Goal: Task Accomplishment & Management: Manage account settings

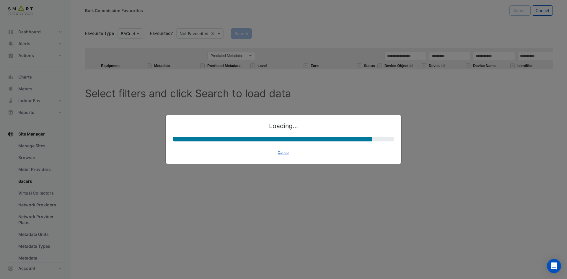
select select "********"
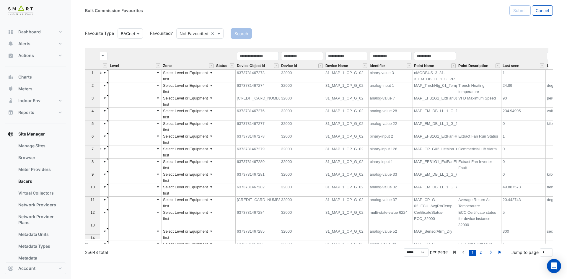
scroll to position [0, 190]
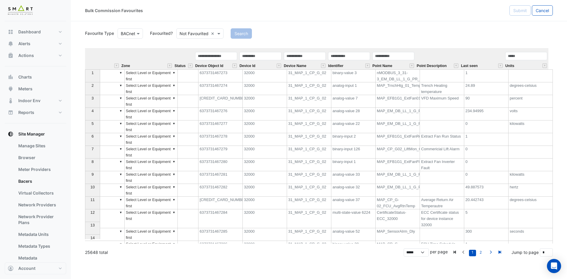
click at [351, 62] on div "Identifier" at bounding box center [349, 60] width 44 height 18
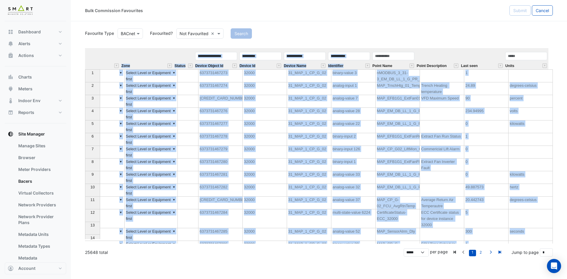
drag, startPoint x: 364, startPoint y: 48, endPoint x: 406, endPoint y: 50, distance: 42.6
click at [406, 50] on div "Favourite Type BACnet Favourited? Not Favourited × Search Equipment Metadata Pr…" at bounding box center [319, 135] width 468 height 216
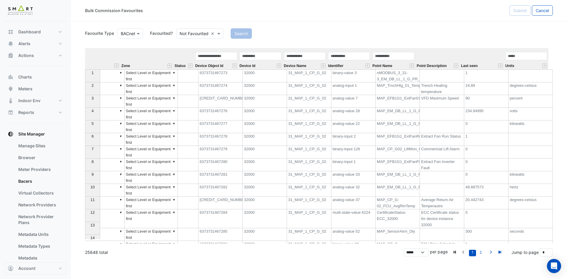
click at [352, 64] on div "Identifier" at bounding box center [349, 60] width 44 height 18
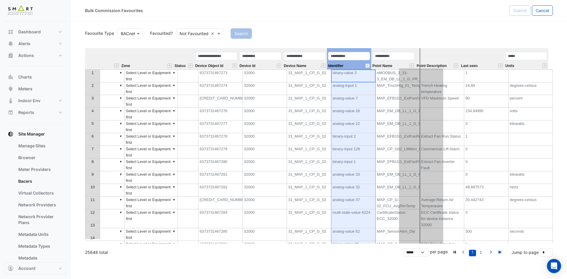
drag, startPoint x: 366, startPoint y: 49, endPoint x: 434, endPoint y: 56, distance: 67.9
click at [434, 56] on tr "Equipment Metadata Predicted Metadata Predicted Metadata Level Zone Status Devi…" at bounding box center [221, 58] width 653 height 21
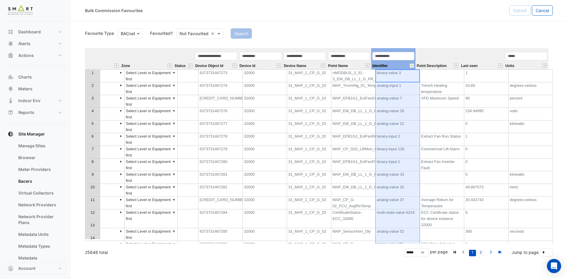
click at [482, 251] on link "2" at bounding box center [480, 253] width 7 height 6
type input "*"
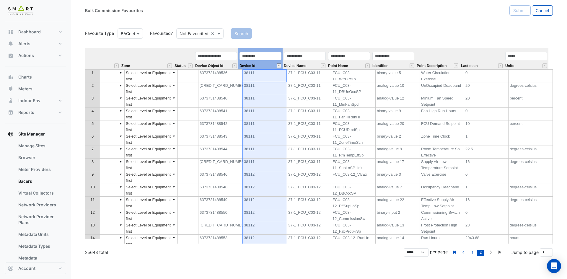
click at [279, 65] on button "" at bounding box center [279, 65] width 4 height 4
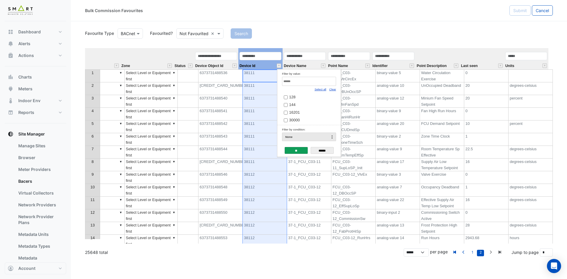
click at [333, 91] on link "Clear" at bounding box center [332, 89] width 7 height 3
click at [326, 83] on input "Filter by value:" at bounding box center [309, 81] width 54 height 9
paste input "*****"
type input "*****"
click at [305, 98] on label "44106" at bounding box center [307, 97] width 46 height 6
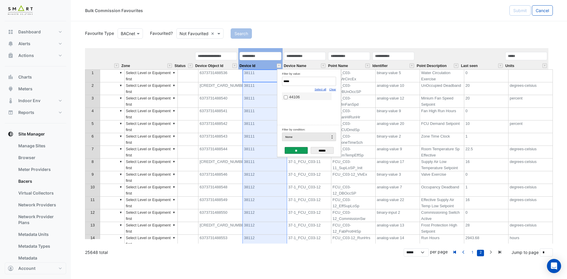
click at [296, 150] on input "**" at bounding box center [296, 150] width 23 height 7
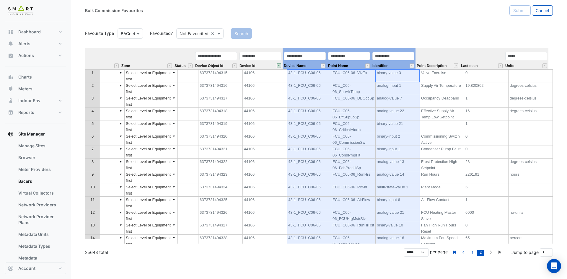
drag, startPoint x: 394, startPoint y: 64, endPoint x: 305, endPoint y: 61, distance: 88.6
click at [305, 61] on tr "Equipment Metadata Predicted Metadata Predicted Metadata Level Zone Status Devi…" at bounding box center [221, 58] width 653 height 21
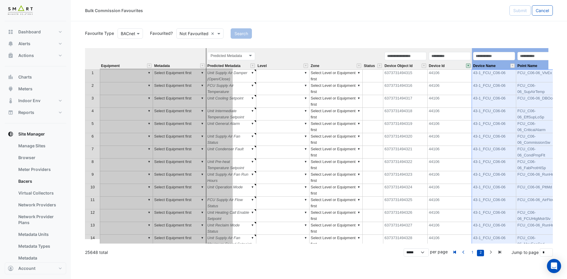
drag, startPoint x: 398, startPoint y: 50, endPoint x: 210, endPoint y: 74, distance: 189.5
click at [210, 74] on div "Equipment Metadata Predicted Metadata Level Zone Status Device Object Id Device…" at bounding box center [319, 145] width 468 height 195
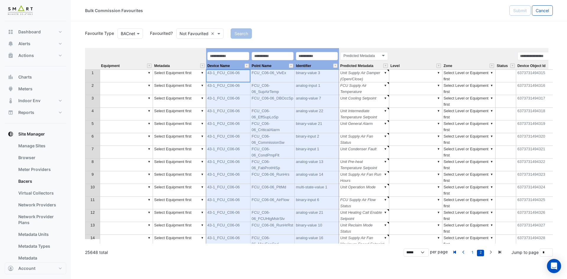
click at [377, 62] on div "Predicted Metadata Predicted Metadata" at bounding box center [364, 60] width 50 height 18
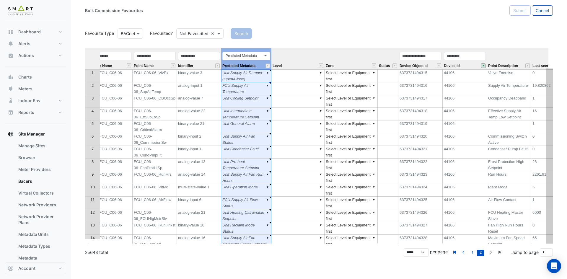
scroll to position [0, 162]
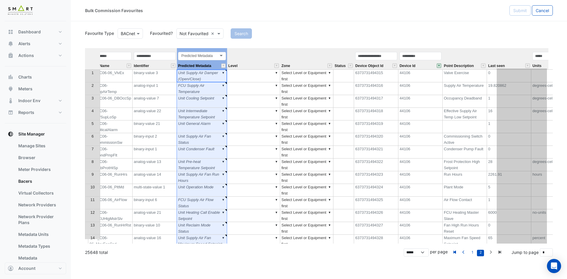
drag, startPoint x: 372, startPoint y: 49, endPoint x: 530, endPoint y: 47, distance: 157.7
click at [530, 47] on div "Favourite Type BACnet Favourited? Not Favourited × Search Equipment Metadata De…" at bounding box center [319, 135] width 468 height 216
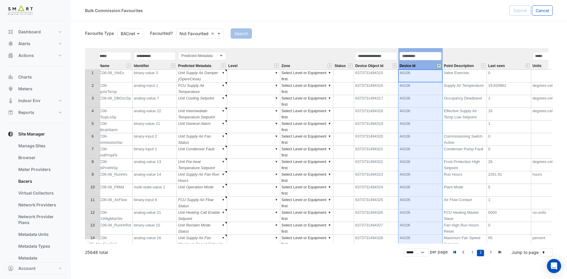
drag, startPoint x: 420, startPoint y: 65, endPoint x: 421, endPoint y: 53, distance: 12.4
click at [420, 65] on div "Device Id" at bounding box center [420, 60] width 44 height 18
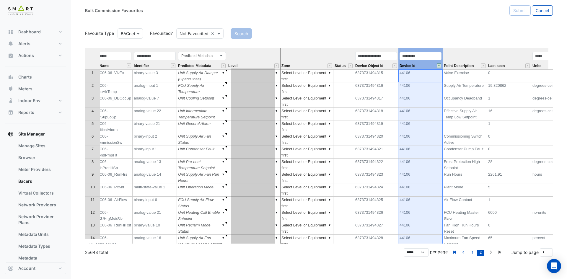
drag, startPoint x: 421, startPoint y: 50, endPoint x: 254, endPoint y: 61, distance: 167.7
click at [254, 61] on tr "Equipment Metadata Device Name Point Name Identifier Predicted Metadata Predict…" at bounding box center [249, 58] width 653 height 21
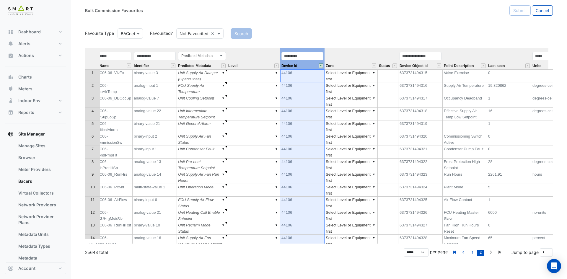
type textarea "******"
click at [215, 61] on div "Predicted Metadata Predicted Metadata" at bounding box center [202, 60] width 50 height 18
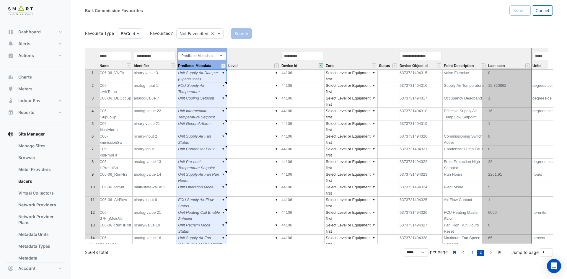
drag, startPoint x: 210, startPoint y: 50, endPoint x: 515, endPoint y: 56, distance: 304.7
click at [515, 56] on tr "Equipment Metadata Device Name Point Name Identifier Predicted Metadata Predict…" at bounding box center [249, 58] width 653 height 21
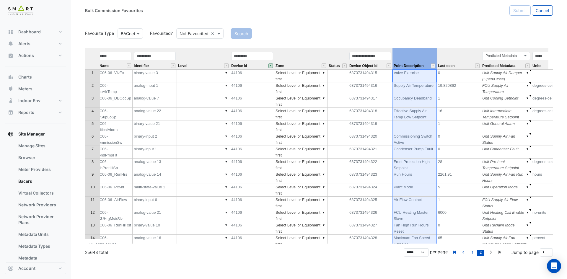
click at [416, 59] on th "Point Description" at bounding box center [414, 58] width 44 height 21
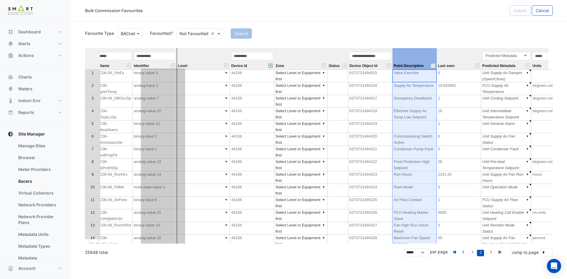
drag, startPoint x: 417, startPoint y: 51, endPoint x: 165, endPoint y: 87, distance: 254.2
click at [165, 87] on div "Equipment Metadata Device Name Point Name Identifier Level Device Id Zone Statu…" at bounding box center [319, 145] width 468 height 195
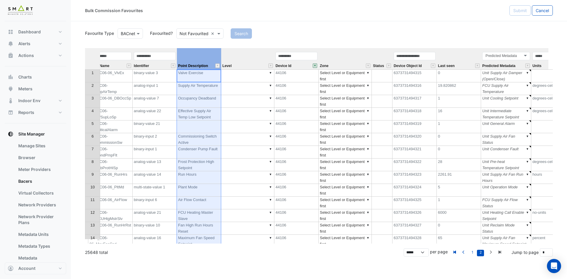
scroll to position [0, 0]
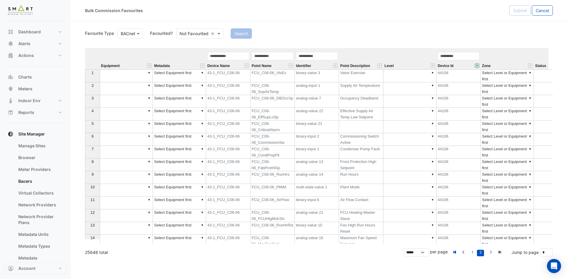
click at [75, 52] on section "Favourite Type BACnet Favourited? Not Favourited × Search Equipment Metadata De…" at bounding box center [319, 138] width 496 height 235
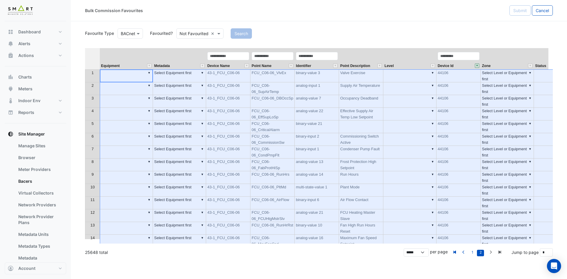
click at [86, 54] on th at bounding box center [92, 58] width 15 height 21
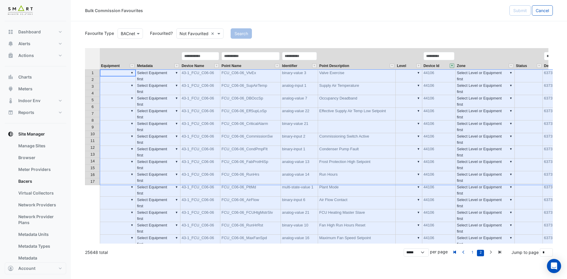
click at [159, 55] on th "Metadata" at bounding box center [158, 58] width 45 height 21
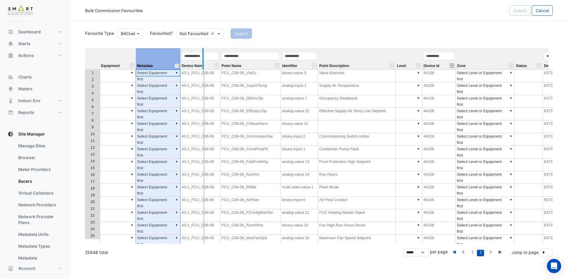
drag, startPoint x: 179, startPoint y: 54, endPoint x: 203, endPoint y: 49, distance: 24.2
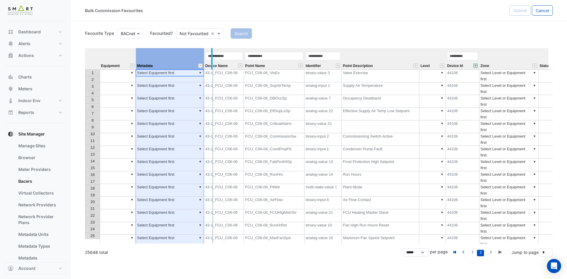
drag, startPoint x: 203, startPoint y: 49, endPoint x: 213, endPoint y: 49, distance: 10.9
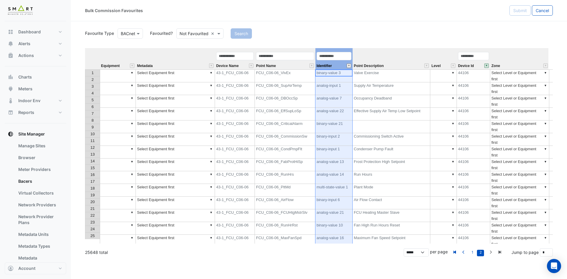
click at [348, 64] on button "" at bounding box center [349, 65] width 4 height 4
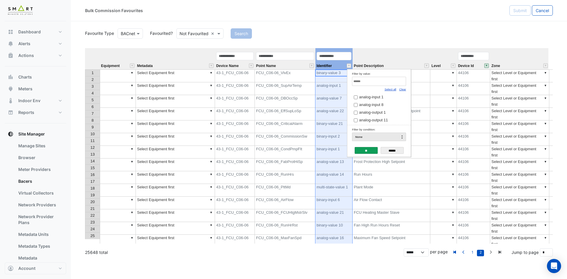
click at [402, 90] on link "Clear" at bounding box center [402, 89] width 7 height 3
click at [397, 83] on input "Filter by value:" at bounding box center [379, 81] width 54 height 9
paste input "**********"
click at [376, 95] on span "binary-input 6" at bounding box center [370, 97] width 23 height 4
drag, startPoint x: 379, startPoint y: 80, endPoint x: 294, endPoint y: 77, distance: 85.4
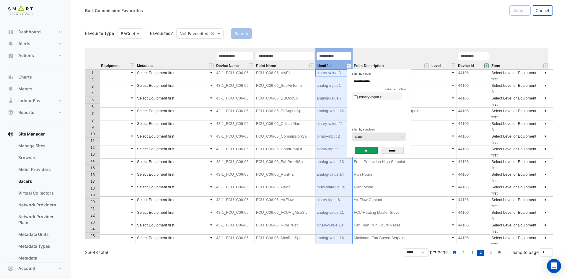
click at [294, 77] on body "Bulk Commission Favourites Submit Cancel Favourite Type BACnet Favourited? Not …" at bounding box center [283, 139] width 567 height 279
paste input "Filter by value:"
click at [368, 98] on span "binary-input 1" at bounding box center [370, 97] width 23 height 4
drag, startPoint x: 379, startPoint y: 81, endPoint x: 291, endPoint y: 77, distance: 87.8
click at [291, 77] on body "Bulk Commission Favourites Submit Cancel Favourite Type BACnet Favourited? Not …" at bounding box center [283, 139] width 567 height 279
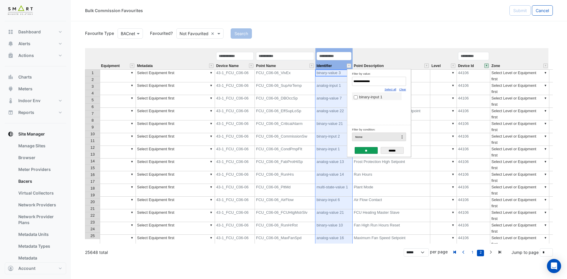
paste input "*"
click at [363, 96] on span "analog-output 2" at bounding box center [372, 97] width 27 height 4
drag, startPoint x: 369, startPoint y: 81, endPoint x: 301, endPoint y: 81, distance: 67.9
click at [301, 81] on body "Bulk Commission Favourites Submit Cancel Favourite Type BACnet Favourited? Not …" at bounding box center [283, 139] width 567 height 279
paste input "Filter by value:"
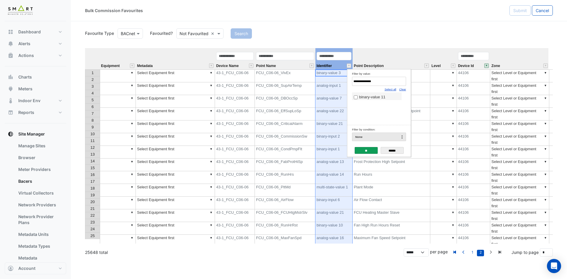
click at [366, 103] on div "binary-value 11" at bounding box center [379, 108] width 54 height 32
click at [369, 99] on span "binary-value 11" at bounding box center [372, 97] width 26 height 4
drag, startPoint x: 350, startPoint y: 82, endPoint x: 307, endPoint y: 81, distance: 42.8
click at [307, 81] on body "Bulk Commission Favourites Submit Cancel Favourite Type BACnet Favourited? Not …" at bounding box center [283, 139] width 567 height 279
paste input "*"
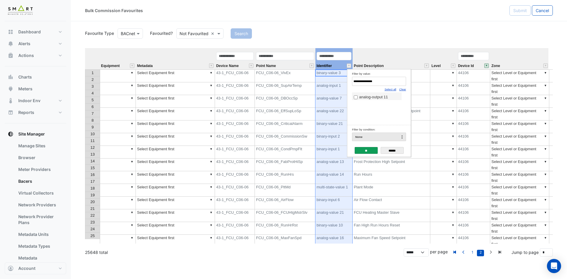
click at [377, 97] on span "analog-output 11" at bounding box center [373, 97] width 29 height 4
drag, startPoint x: 381, startPoint y: 82, endPoint x: 291, endPoint y: 80, distance: 90.1
click at [291, 80] on body "Bulk Commission Favourites Submit Cancel Favourite Type BACnet Favourited? Not …" at bounding box center [283, 139] width 567 height 279
paste input "***"
click at [362, 96] on span "multi-state-value 2" at bounding box center [374, 97] width 31 height 4
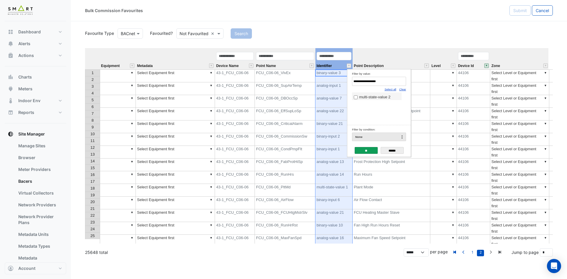
drag, startPoint x: 383, startPoint y: 80, endPoint x: 293, endPoint y: 81, distance: 89.8
click at [293, 81] on body "Bulk Commission Favourites Submit Cancel Favourite Type BACnet Favourited? Not …" at bounding box center [283, 139] width 567 height 279
paste input "Filter by value:"
click at [363, 96] on span "binary-output 1" at bounding box center [372, 97] width 26 height 4
drag, startPoint x: 384, startPoint y: 81, endPoint x: 239, endPoint y: 65, distance: 146.4
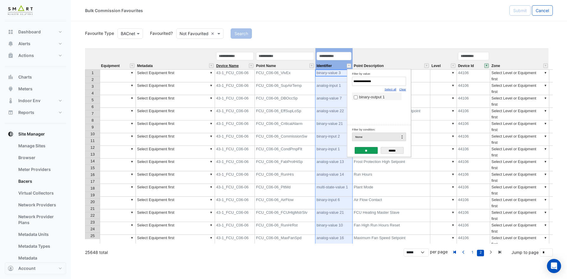
click at [239, 65] on body "Bulk Commission Favourites Submit Cancel Favourite Type BACnet Favourited? Not …" at bounding box center [283, 139] width 567 height 279
paste input "Filter by value:"
click at [384, 96] on span "analog-output 1" at bounding box center [372, 97] width 27 height 4
drag, startPoint x: 371, startPoint y: 81, endPoint x: 301, endPoint y: 80, distance: 70.3
click at [301, 80] on body "Bulk Commission Favourites Submit Cancel Favourite Type BACnet Favourited? Not …" at bounding box center [283, 139] width 567 height 279
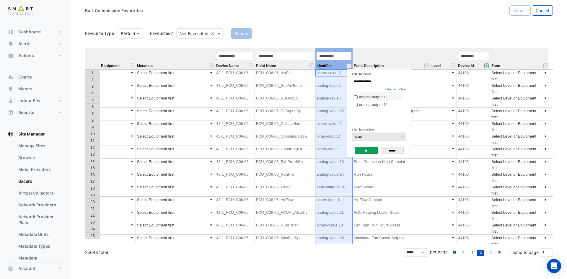
paste input "****"
click at [375, 99] on span "multi-state-value 1" at bounding box center [374, 97] width 31 height 4
drag, startPoint x: 306, startPoint y: 83, endPoint x: 298, endPoint y: 84, distance: 8.0
click at [298, 84] on body "Bulk Commission Favourites Submit Cancel Favourite Type BACnet Favourited? Not …" at bounding box center [283, 139] width 567 height 279
paste input "Filter by value:"
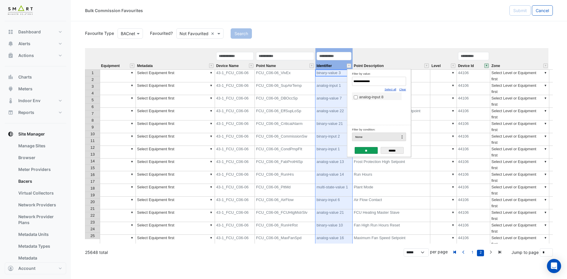
click at [372, 97] on span "analog-input 8" at bounding box center [371, 97] width 24 height 4
drag, startPoint x: 344, startPoint y: 81, endPoint x: 310, endPoint y: 81, distance: 34.5
click at [310, 81] on body "Bulk Commission Favourites Submit Cancel Favourite Type BACnet Favourited? Not …" at bounding box center [283, 139] width 567 height 279
paste input "*"
click at [366, 94] on label "analog-value 25" at bounding box center [377, 97] width 46 height 6
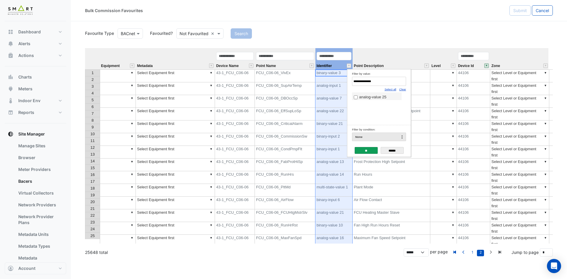
drag, startPoint x: 378, startPoint y: 83, endPoint x: 286, endPoint y: 76, distance: 93.0
click at [286, 76] on body "Bulk Commission Favourites Submit Cancel Favourite Type BACnet Favourited? Not …" at bounding box center [283, 139] width 567 height 279
paste input "Filter by value:"
click at [360, 98] on span "analog-value 23" at bounding box center [372, 97] width 27 height 4
drag, startPoint x: 388, startPoint y: 80, endPoint x: 303, endPoint y: 82, distance: 85.0
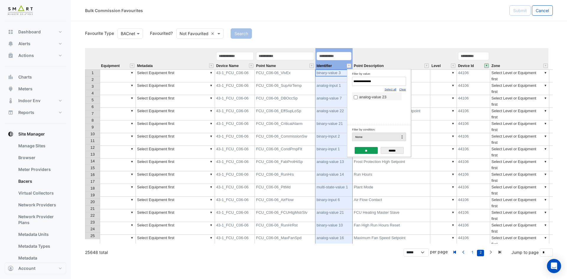
click at [303, 82] on body "Bulk Commission Favourites Submit Cancel Favourite Type BACnet Favourited? Not …" at bounding box center [283, 139] width 567 height 279
paste input "Filter by value:"
click at [384, 101] on div "analog-input 1" at bounding box center [379, 108] width 54 height 32
click at [385, 98] on label "analog-input 1" at bounding box center [377, 97] width 46 height 6
drag, startPoint x: 375, startPoint y: 84, endPoint x: 309, endPoint y: 83, distance: 66.7
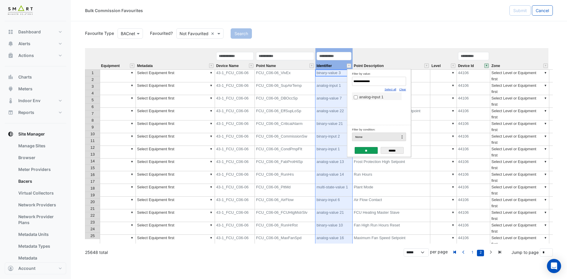
click at [309, 83] on body "Bulk Commission Favourites Submit Cancel Favourite Type BACnet Favourited? Not …" at bounding box center [283, 139] width 567 height 279
paste input "Filter by value:"
click at [369, 99] on span "binary-value 4" at bounding box center [371, 97] width 24 height 4
drag, startPoint x: 313, startPoint y: 80, endPoint x: 288, endPoint y: 80, distance: 24.2
click at [288, 80] on body "Bulk Commission Favourites Submit Cancel Favourite Type BACnet Favourited? Not …" at bounding box center [283, 139] width 567 height 279
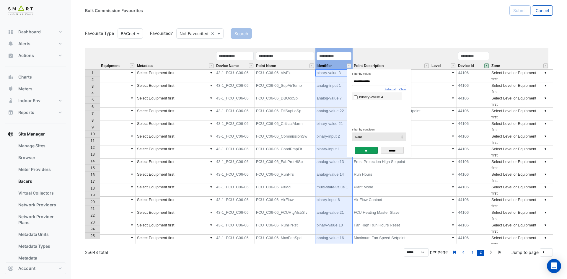
paste input "Filter by value:"
type input "**********"
click at [367, 97] on span "binary-value 2" at bounding box center [371, 97] width 24 height 4
click at [360, 151] on input "**" at bounding box center [366, 150] width 23 height 7
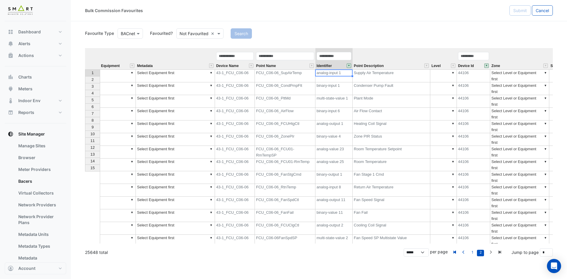
click at [106, 72] on td "▼" at bounding box center [118, 75] width 36 height 13
click at [116, 80] on div "Equipment Metadata Device Name Point Name Identifier Point Description Level De…" at bounding box center [319, 145] width 468 height 195
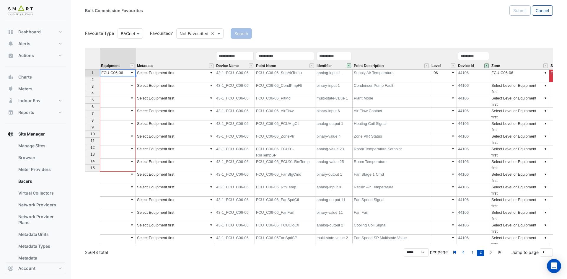
drag, startPoint x: 135, startPoint y: 76, endPoint x: 137, endPoint y: 167, distance: 90.7
click at [85, 167] on div "Equipment Metadata Device Name Point Name Identifier Point Description Level De…" at bounding box center [85, 154] width 0 height 212
type textarea "**********"
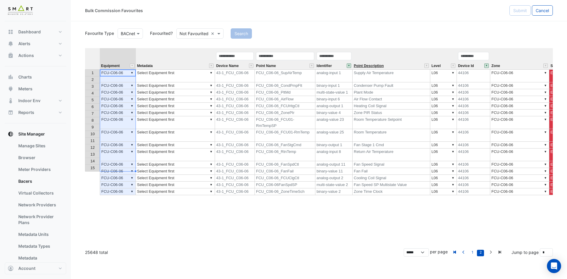
click at [366, 65] on span "Point Description" at bounding box center [369, 66] width 30 height 4
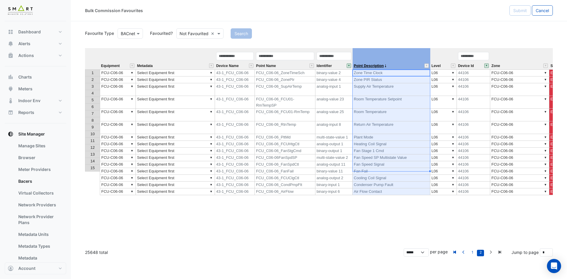
click at [366, 65] on span "Point Description" at bounding box center [369, 66] width 30 height 4
click at [241, 62] on div "Device Name" at bounding box center [235, 60] width 40 height 18
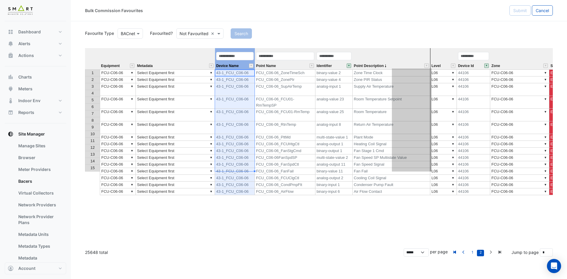
drag, startPoint x: 241, startPoint y: 49, endPoint x: 417, endPoint y: 51, distance: 176.8
click at [417, 51] on tr "Equipment Metadata Device Name Point Name Identifier Point Description Level De…" at bounding box center [428, 58] width 686 height 21
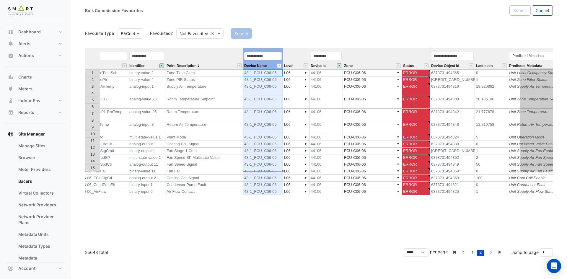
scroll to position [0, 207]
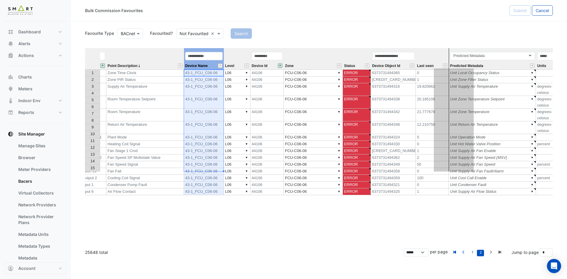
drag, startPoint x: 419, startPoint y: 50, endPoint x: 462, endPoint y: 48, distance: 43.1
click at [462, 48] on tr "Equipment Metadata Point Name Identifier Point Description Device Name Level De…" at bounding box center [221, 58] width 687 height 21
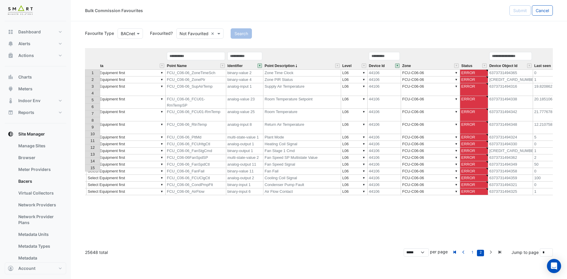
scroll to position [0, 0]
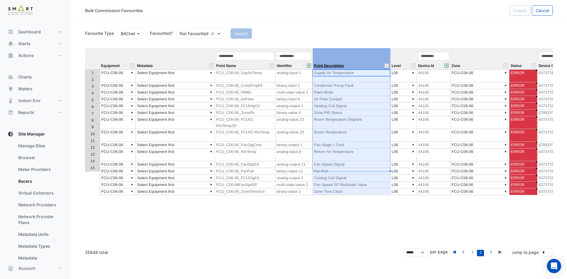
click at [336, 67] on span "Point Description" at bounding box center [329, 66] width 30 height 4
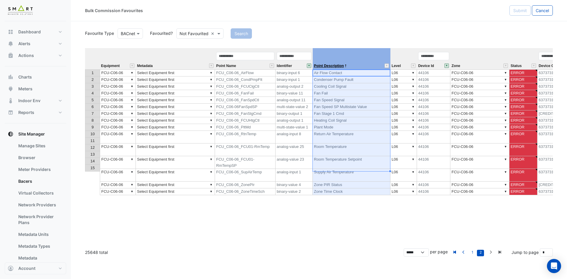
click at [336, 67] on span "Point Description" at bounding box center [329, 66] width 30 height 4
click at [178, 71] on td "▼ Select Equipment first" at bounding box center [175, 72] width 79 height 7
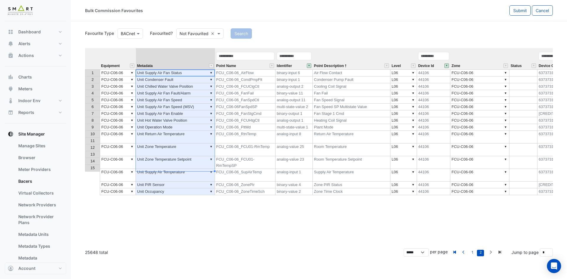
type textarea "**********"
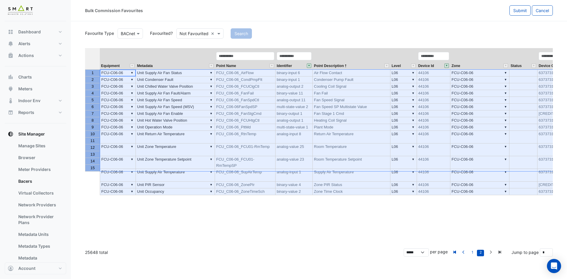
drag, startPoint x: 88, startPoint y: 71, endPoint x: 179, endPoint y: 140, distance: 113.7
click at [93, 168] on tbody "1 2 3 4 5 6 7 8 9 10 11 12 13 14 15" at bounding box center [92, 120] width 15 height 102
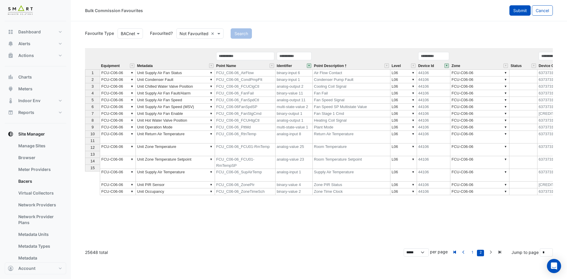
click at [523, 12] on span "Submit" at bounding box center [520, 10] width 14 height 5
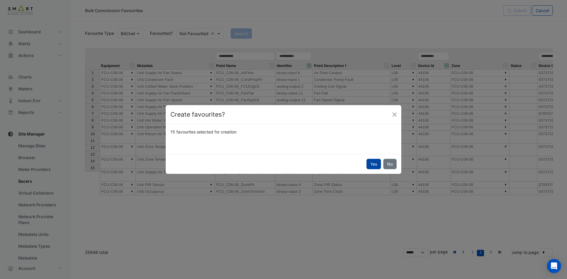
click at [376, 162] on button "Yes" at bounding box center [373, 164] width 14 height 10
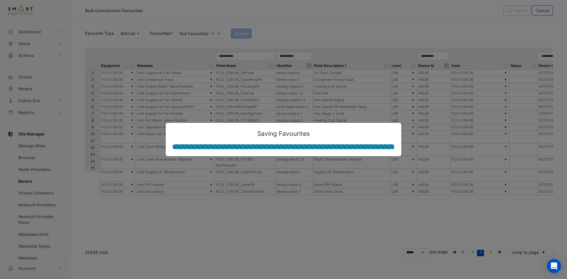
type textarea "**********"
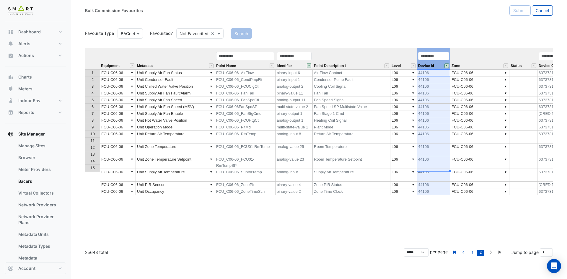
click at [447, 66] on button "" at bounding box center [446, 65] width 4 height 4
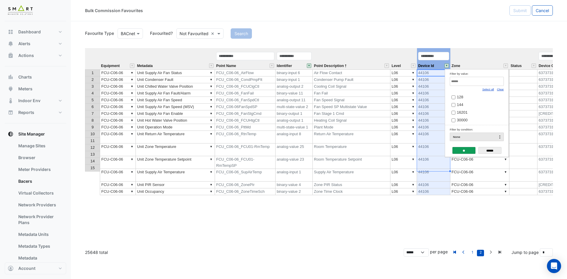
click at [501, 91] on link "Clear" at bounding box center [500, 89] width 7 height 3
drag, startPoint x: 501, startPoint y: 91, endPoint x: 497, endPoint y: 87, distance: 5.6
click at [501, 90] on link "Clear" at bounding box center [500, 89] width 7 height 3
click at [492, 84] on input "Filter by value:" at bounding box center [477, 81] width 54 height 9
paste input "*****"
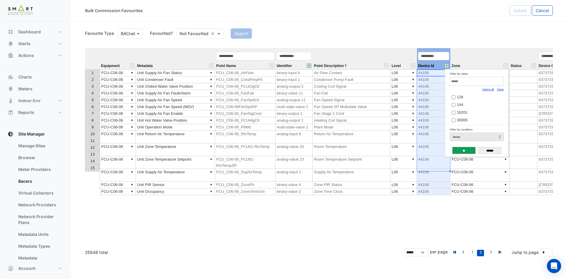
type input "*****"
click at [488, 185] on div "Equipment Metadata Point Name Identifier Point Description Level Device Id Zone…" at bounding box center [319, 145] width 468 height 195
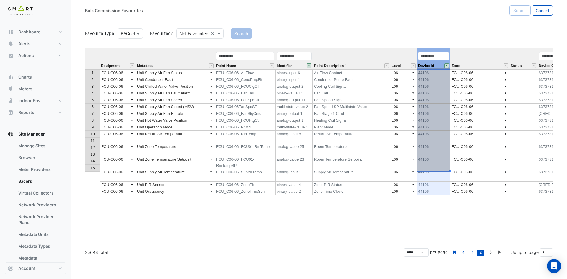
click at [447, 65] on button "" at bounding box center [446, 65] width 4 height 4
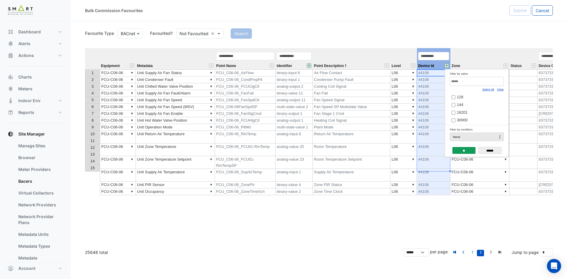
click at [496, 82] on input "Filter by value:" at bounding box center [477, 81] width 54 height 9
paste input "*****"
type input "*****"
click at [491, 147] on input "******" at bounding box center [489, 150] width 23 height 7
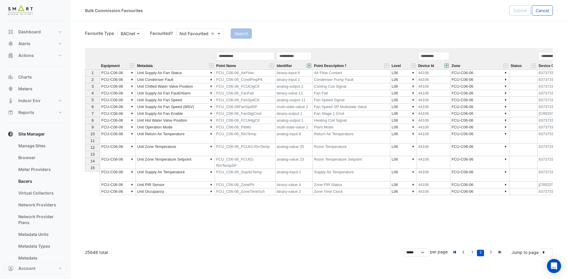
click at [474, 251] on link "1" at bounding box center [472, 253] width 7 height 6
type input "*"
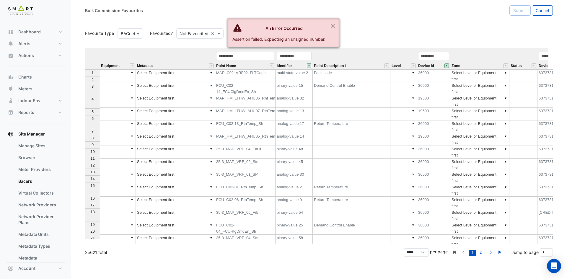
click at [445, 66] on button "" at bounding box center [446, 65] width 4 height 4
click at [501, 90] on link "Clear" at bounding box center [500, 89] width 7 height 3
click at [495, 83] on input "Filter by value:" at bounding box center [477, 81] width 54 height 9
paste input "*****"
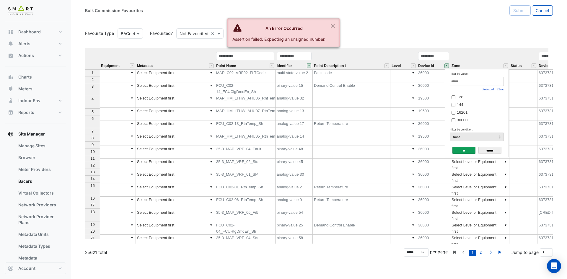
type input "*****"
click at [480, 251] on link "2" at bounding box center [480, 253] width 7 height 6
type input "*"
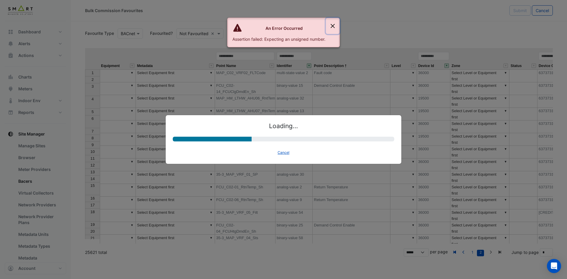
click at [335, 18] on button "Close" at bounding box center [333, 26] width 14 height 16
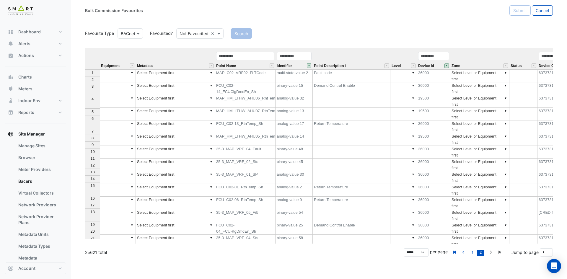
click at [446, 64] on button "" at bounding box center [446, 65] width 4 height 4
click at [502, 89] on link "Clear" at bounding box center [500, 89] width 7 height 3
click at [486, 82] on input "Filter by value:" at bounding box center [477, 81] width 54 height 9
paste input "*****"
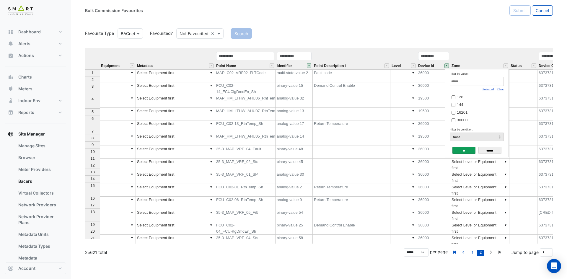
type input "*****"
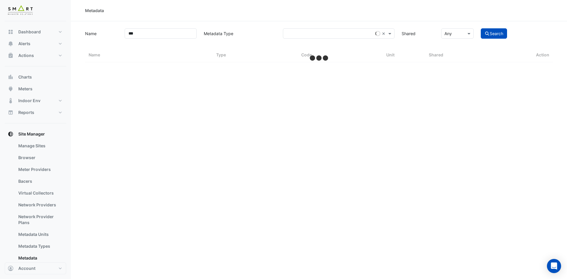
select select "***"
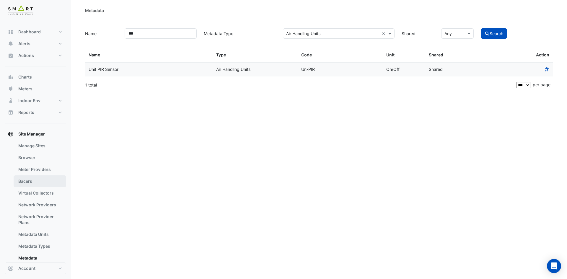
drag, startPoint x: 47, startPoint y: 174, endPoint x: 44, endPoint y: 182, distance: 9.0
click at [47, 174] on link "Meter Providers" at bounding box center [40, 170] width 53 height 12
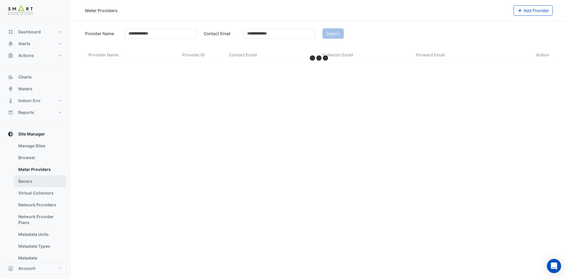
click at [42, 183] on link "Bacers" at bounding box center [40, 181] width 53 height 12
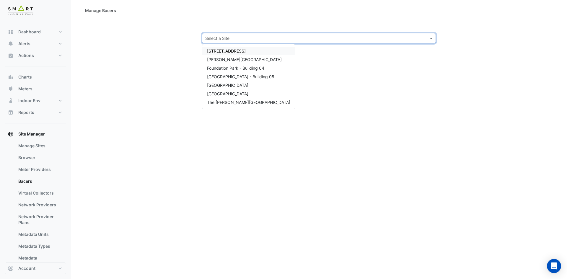
click at [272, 37] on input "text" at bounding box center [312, 38] width 215 height 6
click at [232, 84] on span "[GEOGRAPHIC_DATA]" at bounding box center [227, 85] width 41 height 5
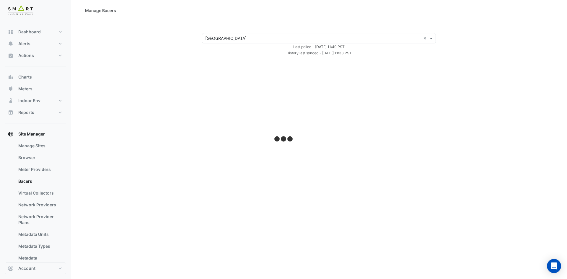
select select "***"
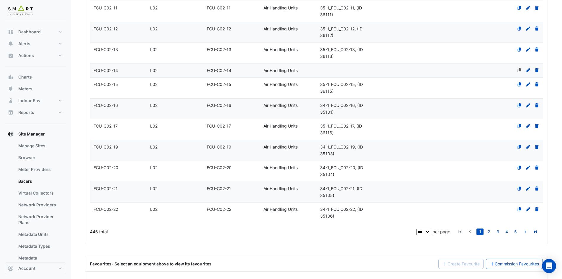
scroll to position [2032, 0]
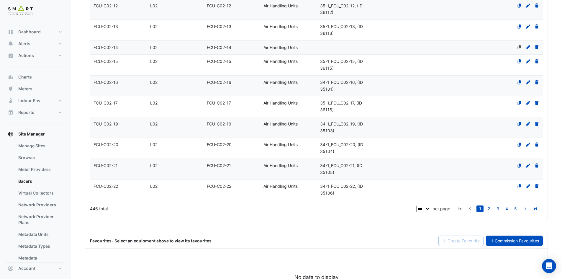
click at [515, 236] on link "Commission Favourites" at bounding box center [514, 241] width 57 height 10
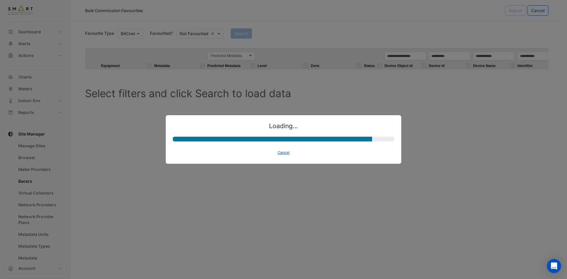
select select "********"
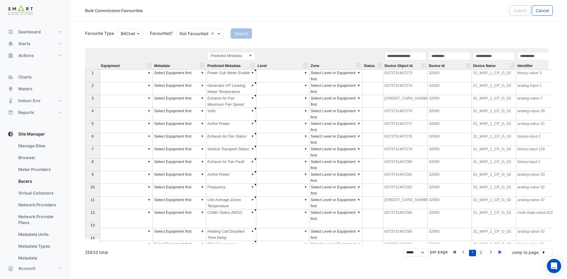
click at [483, 252] on link "2" at bounding box center [480, 253] width 7 height 6
type input "*"
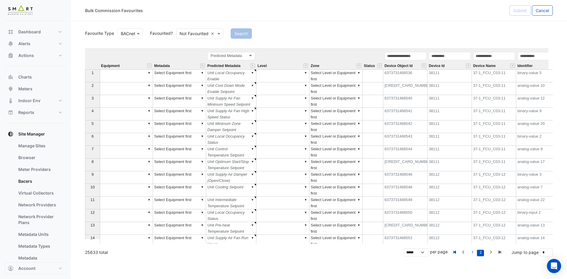
scroll to position [0, 190]
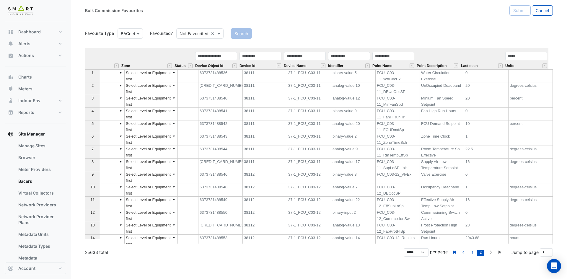
click at [356, 64] on div "Identifier" at bounding box center [349, 60] width 44 height 18
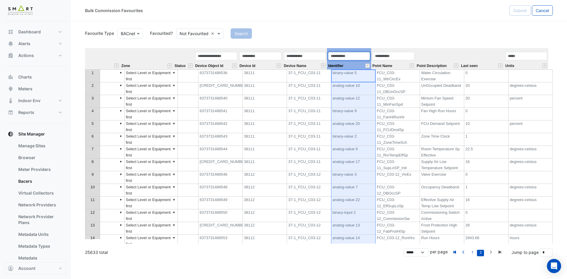
drag, startPoint x: 355, startPoint y: 52, endPoint x: 405, endPoint y: 51, distance: 49.6
click at [405, 51] on tr "Equipment Metadata Predicted Metadata Predicted Metadata Level Zone Status Devi…" at bounding box center [221, 58] width 653 height 21
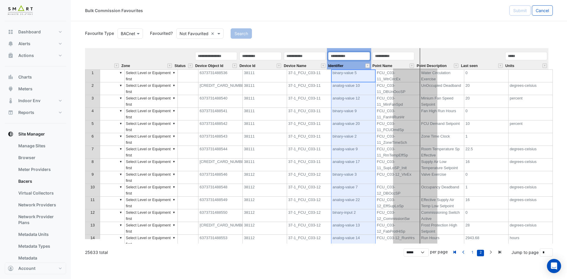
drag, startPoint x: 351, startPoint y: 65, endPoint x: 413, endPoint y: 63, distance: 61.7
click at [413, 63] on tr "Equipment Metadata Predicted Metadata Predicted Metadata Level Zone Status Devi…" at bounding box center [221, 58] width 653 height 21
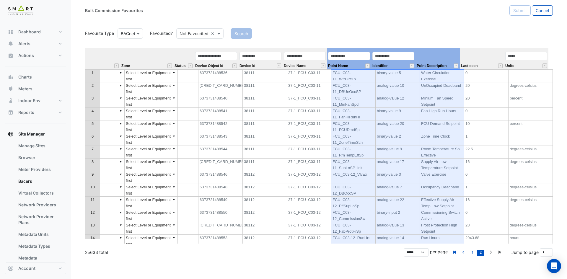
drag, startPoint x: 424, startPoint y: 56, endPoint x: 352, endPoint y: 60, distance: 71.2
click at [352, 60] on tr "Equipment Metadata Predicted Metadata Predicted Metadata Level Zone Status Devi…" at bounding box center [221, 58] width 653 height 21
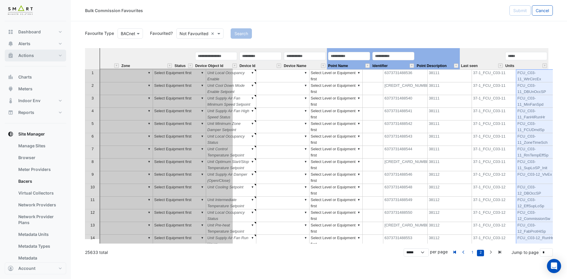
scroll to position [0, 0]
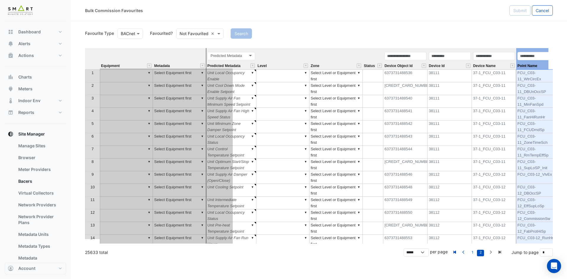
drag, startPoint x: 425, startPoint y: 54, endPoint x: 196, endPoint y: 58, distance: 229.1
click at [196, 58] on tr "Equipment Metadata Predicted Metadata Predicted Metadata Level Zone Status Devi…" at bounding box center [411, 58] width 652 height 21
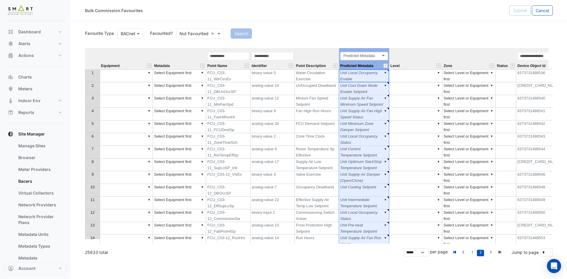
click at [378, 62] on div "Predicted Metadata Predicted Metadata" at bounding box center [364, 60] width 50 height 18
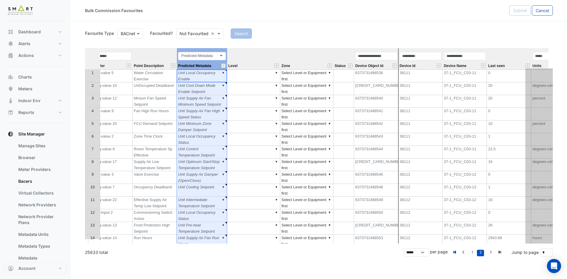
scroll to position [0, 190]
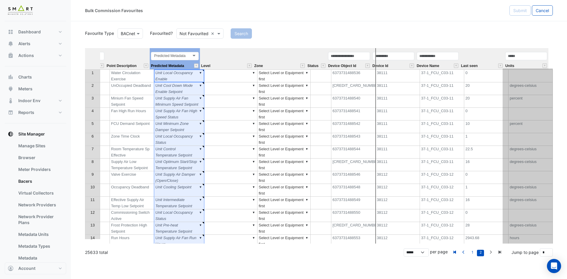
drag, startPoint x: 376, startPoint y: 50, endPoint x: 566, endPoint y: 50, distance: 189.8
click at [566, 50] on section "Favourite Type BACnet Favourited? Not Favourited × Search Equipment Metadata Po…" at bounding box center [319, 138] width 496 height 235
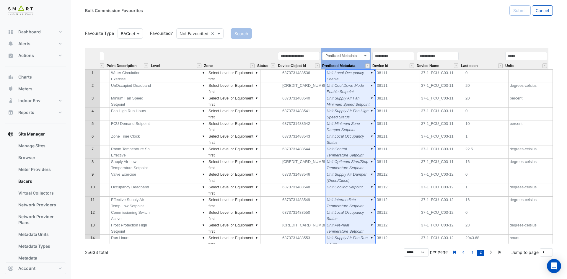
click at [400, 66] on div "Device Id" at bounding box center [393, 60] width 44 height 18
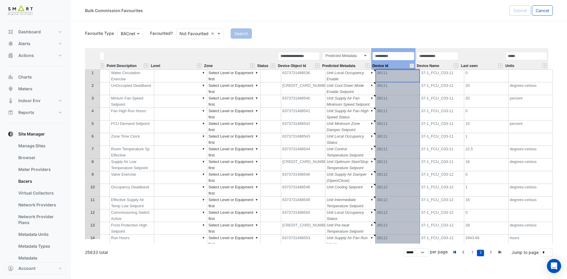
click at [397, 51] on div "Device Id" at bounding box center [393, 60] width 44 height 18
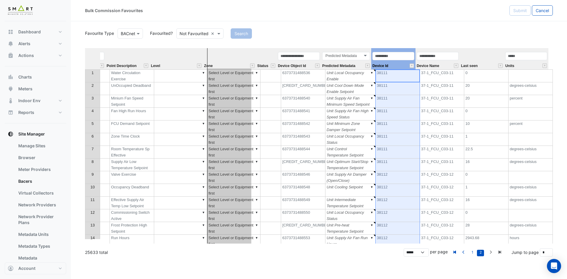
drag, startPoint x: 397, startPoint y: 51, endPoint x: 236, endPoint y: 56, distance: 160.7
click at [236, 55] on tr "Equipment Metadata Point Name Identifier Point Description Level Zone Status De…" at bounding box center [221, 58] width 653 height 21
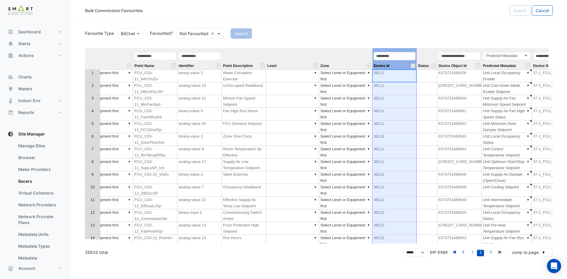
scroll to position [0, 0]
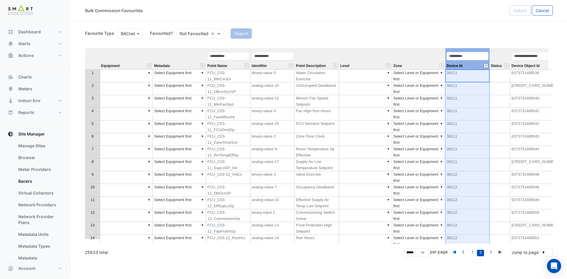
click at [487, 66] on button "" at bounding box center [486, 65] width 4 height 4
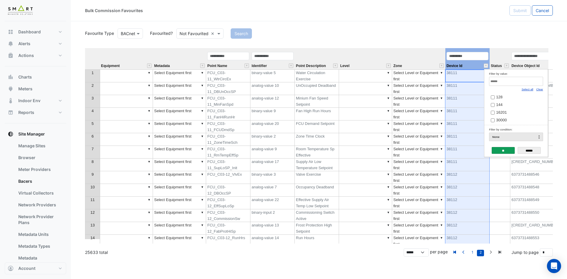
click at [541, 91] on link "Clear" at bounding box center [539, 89] width 7 height 3
click at [536, 86] on input "Filter by value:" at bounding box center [516, 81] width 54 height 9
paste input "*****"
type input "*****"
click at [508, 98] on label "45111" at bounding box center [514, 97] width 46 height 6
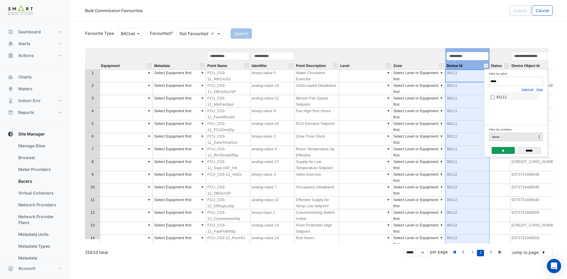
click at [501, 151] on input "**" at bounding box center [503, 150] width 23 height 7
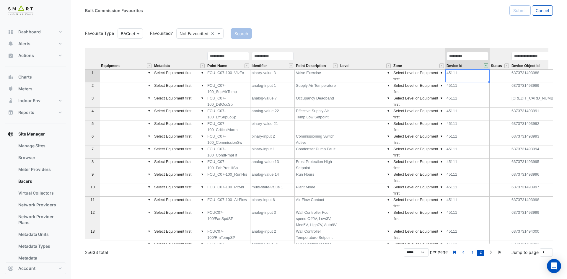
click at [89, 54] on th at bounding box center [92, 58] width 15 height 21
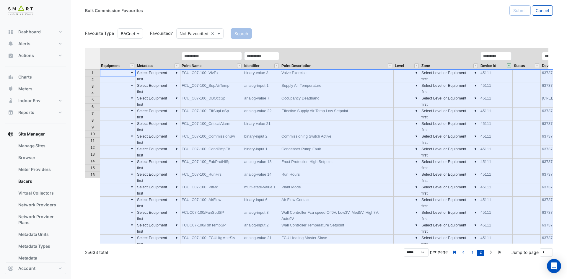
click at [166, 54] on th "Metadata" at bounding box center [158, 58] width 45 height 21
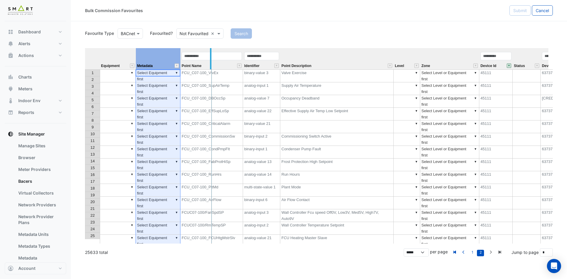
drag, startPoint x: 179, startPoint y: 52, endPoint x: 214, endPoint y: 50, distance: 34.9
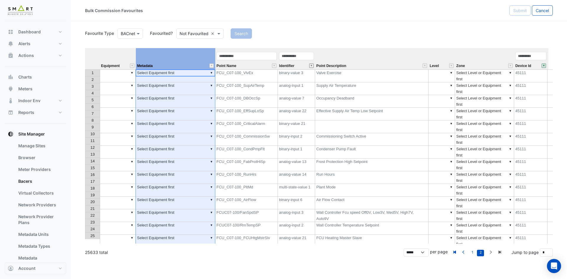
click at [313, 65] on button "" at bounding box center [311, 65] width 4 height 4
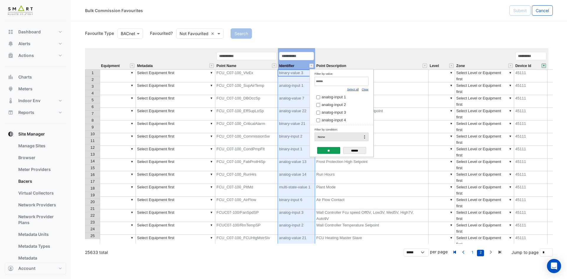
click at [367, 90] on link "Clear" at bounding box center [365, 89] width 7 height 3
click at [339, 81] on input "Filter by value:" at bounding box center [341, 81] width 54 height 9
paste input "**********"
click at [332, 99] on span "binary-input 6" at bounding box center [332, 97] width 23 height 4
drag, startPoint x: 350, startPoint y: 83, endPoint x: 268, endPoint y: 82, distance: 81.8
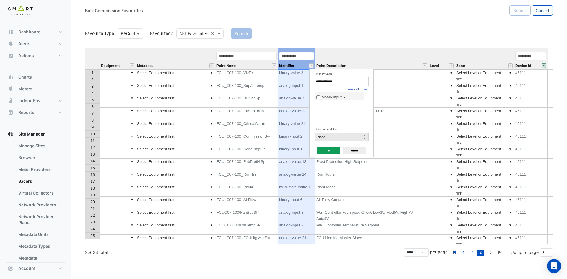
click at [268, 82] on body "Bulk Commission Favourites Submit Cancel Favourite Type BACnet Favourited? Not …" at bounding box center [283, 139] width 567 height 279
paste input "Filter by value:"
click at [330, 96] on span "binary-input 1" at bounding box center [332, 97] width 23 height 4
drag, startPoint x: 348, startPoint y: 80, endPoint x: 263, endPoint y: 82, distance: 85.0
click at [263, 82] on body "Bulk Commission Favourites Submit Cancel Favourite Type BACnet Favourited? Not …" at bounding box center [283, 139] width 567 height 279
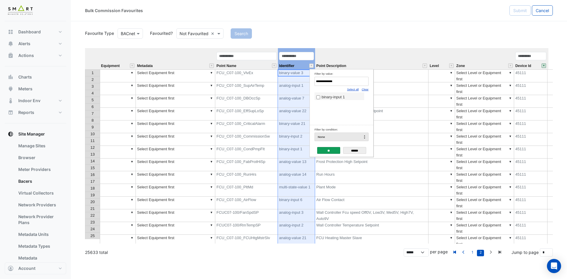
paste input "*"
click at [320, 98] on label "analog-output 2" at bounding box center [339, 97] width 46 height 6
drag, startPoint x: 343, startPoint y: 81, endPoint x: 277, endPoint y: 81, distance: 65.8
click at [277, 81] on body "Bulk Commission Favourites Submit Cancel Favourite Type BACnet Favourited? Not …" at bounding box center [283, 139] width 567 height 279
paste input "Filter by value:"
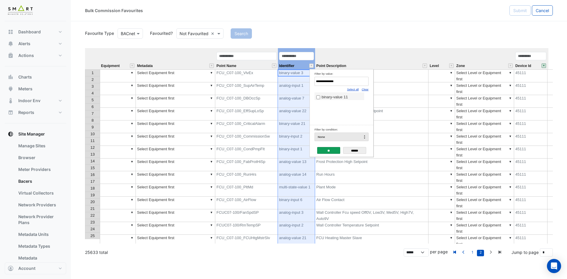
click at [334, 100] on label "binary-value 11" at bounding box center [339, 97] width 46 height 6
drag, startPoint x: 314, startPoint y: 82, endPoint x: 280, endPoint y: 82, distance: 33.9
click at [280, 82] on body "Bulk Commission Favourites Submit Cancel Favourite Type BACnet Favourited? Not …" at bounding box center [283, 139] width 567 height 279
paste input "*"
click at [329, 99] on span "analog-output 11" at bounding box center [335, 97] width 29 height 4
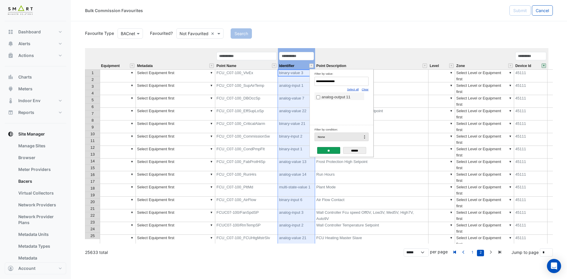
drag, startPoint x: 350, startPoint y: 83, endPoint x: 235, endPoint y: 78, distance: 114.9
click at [235, 78] on body "Bulk Commission Favourites Submit Cancel Favourite Type BACnet Favourited? Not …" at bounding box center [283, 139] width 567 height 279
paste input "Filter by value:"
click at [326, 94] on label "binary-output 1" at bounding box center [339, 97] width 46 height 6
drag, startPoint x: 350, startPoint y: 79, endPoint x: 251, endPoint y: 79, distance: 99.2
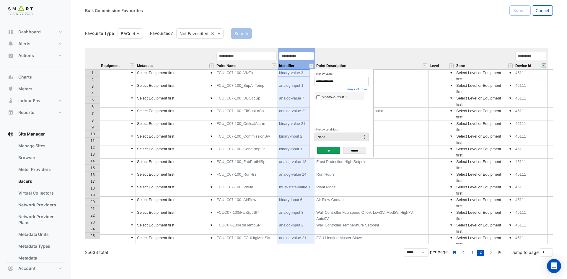
click at [251, 79] on body "Bulk Commission Favourites Submit Cancel Favourite Type BACnet Favourited? Not …" at bounding box center [283, 139] width 567 height 279
paste input "Filter by value:"
click at [324, 99] on span "analog-output 1" at bounding box center [334, 97] width 27 height 4
drag, startPoint x: 310, startPoint y: 80, endPoint x: 253, endPoint y: 79, distance: 56.7
click at [253, 79] on body "Bulk Commission Favourites Submit Cancel Favourite Type BACnet Favourited? Not …" at bounding box center [283, 139] width 567 height 279
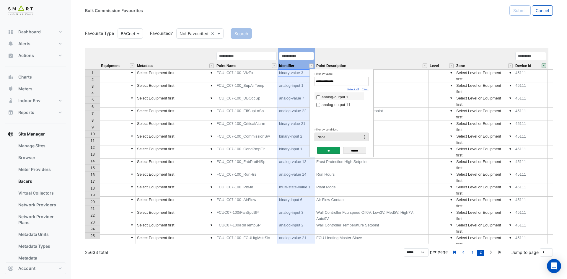
paste input "****"
click at [328, 94] on td "multi-state-value 1" at bounding box center [339, 96] width 50 height 8
click at [333, 96] on span "multi-state-value 1" at bounding box center [336, 97] width 31 height 4
drag, startPoint x: 356, startPoint y: 81, endPoint x: 265, endPoint y: 81, distance: 90.9
click at [265, 81] on body "Bulk Commission Favourites Submit Cancel Favourite Type BACnet Favourited? Not …" at bounding box center [283, 139] width 567 height 279
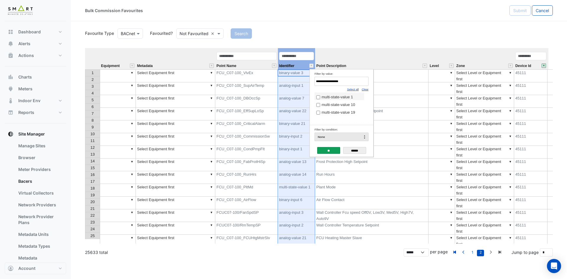
paste input "Filter by value:"
click at [336, 97] on span "analog-input 8" at bounding box center [333, 97] width 24 height 4
drag, startPoint x: 342, startPoint y: 80, endPoint x: 254, endPoint y: 81, distance: 87.4
click at [254, 81] on body "Bulk Commission Favourites Submit Cancel Favourite Type BACnet Favourited? Not …" at bounding box center [283, 139] width 567 height 279
paste input "Filter by value:"
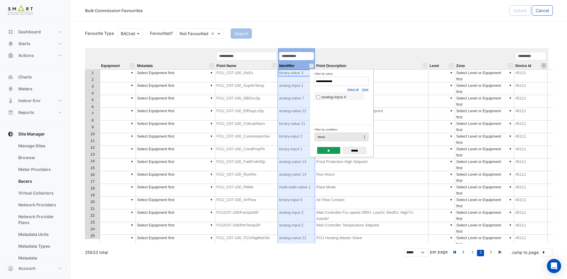
click at [324, 99] on span "analog-input 4" at bounding box center [333, 97] width 24 height 4
drag, startPoint x: 346, startPoint y: 81, endPoint x: 274, endPoint y: 81, distance: 72.6
click at [274, 81] on body "Bulk Commission Favourites Submit Cancel Favourite Type BACnet Favourited? Not …" at bounding box center [283, 139] width 567 height 279
paste input "Filter by value:"
click at [323, 96] on span "analog-input 1" at bounding box center [333, 97] width 24 height 4
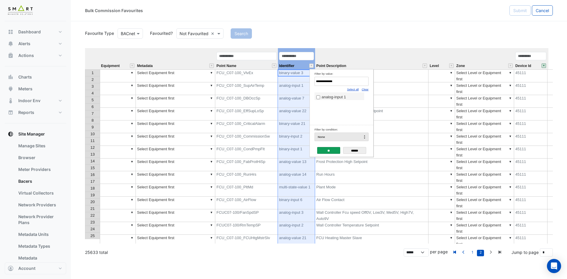
drag, startPoint x: 341, startPoint y: 84, endPoint x: 237, endPoint y: 81, distance: 104.6
click at [237, 81] on body "Bulk Commission Favourites Submit Cancel Favourite Type BACnet Favourited? Not …" at bounding box center [283, 139] width 567 height 279
paste input "Filter by value:"
type input "**********"
click at [337, 99] on span "analog-input 2" at bounding box center [333, 97] width 24 height 4
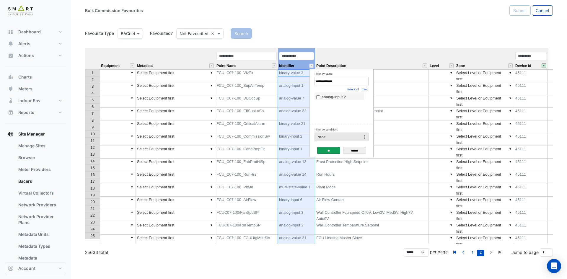
click at [329, 148] on input "**" at bounding box center [328, 150] width 23 height 7
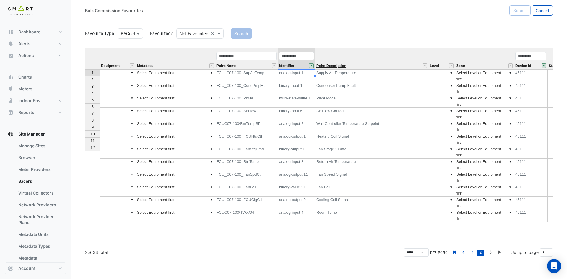
click at [343, 65] on span "Point Description" at bounding box center [331, 66] width 30 height 4
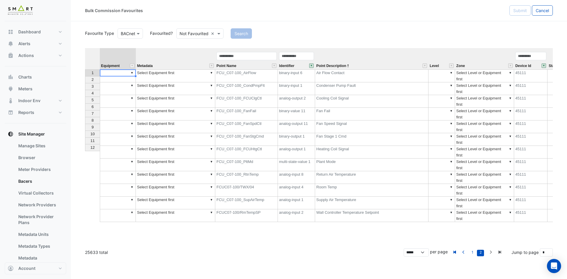
click at [120, 71] on td "▼" at bounding box center [118, 75] width 36 height 13
click at [123, 82] on div "Equipment Metadata Point Name Identifier Point Description Level Zone Device Id…" at bounding box center [319, 145] width 468 height 195
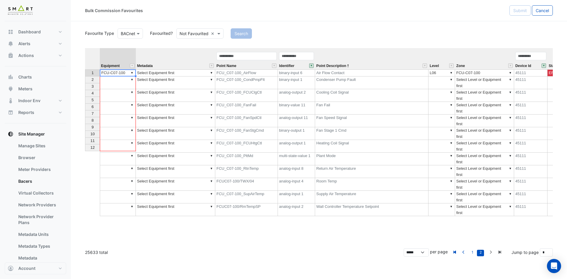
drag, startPoint x: 135, startPoint y: 76, endPoint x: 138, endPoint y: 149, distance: 73.2
click at [85, 149] on div "Equipment Metadata Point Name Identifier Point Description Level Zone Device Id…" at bounding box center [85, 132] width 0 height 168
type textarea "**********"
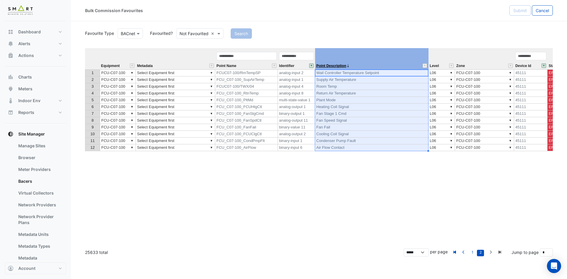
click at [331, 65] on span "Point Description" at bounding box center [331, 66] width 30 height 4
click at [191, 76] on td "▼ Select Equipment first" at bounding box center [175, 72] width 79 height 7
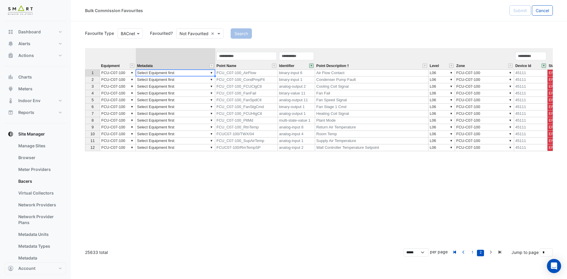
type textarea "**********"
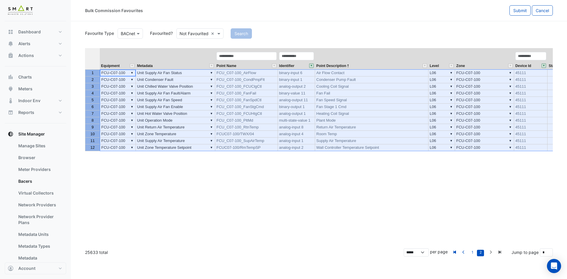
drag, startPoint x: 86, startPoint y: 70, endPoint x: 97, endPoint y: 151, distance: 81.9
click at [96, 151] on div "1 2 3 4 5 6 7 8 9 10 11 12" at bounding box center [93, 143] width 16 height 191
click at [521, 10] on span "Submit" at bounding box center [520, 10] width 14 height 5
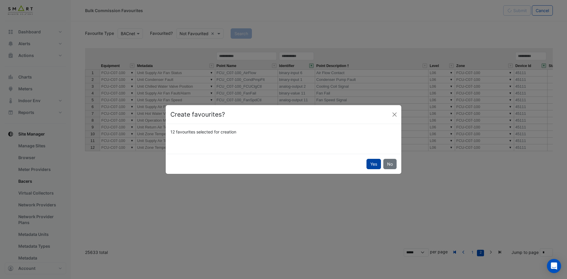
click at [376, 164] on button "Yes" at bounding box center [373, 164] width 14 height 10
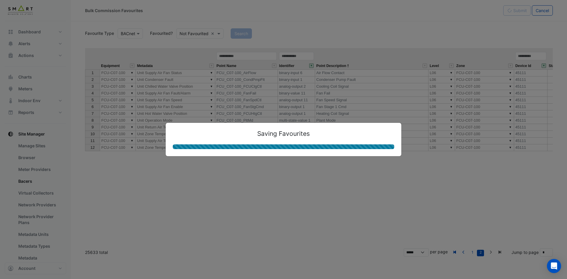
type textarea "**********"
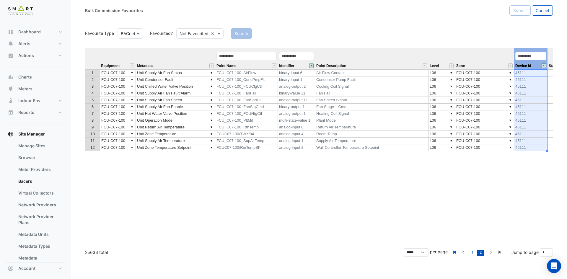
click at [544, 65] on button "" at bounding box center [543, 65] width 4 height 4
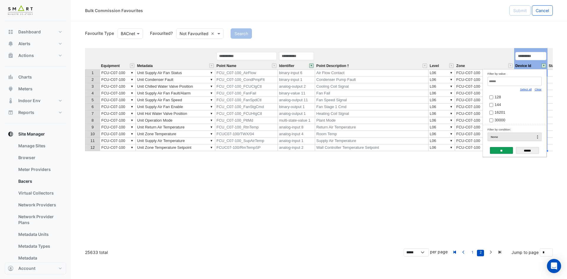
click at [539, 89] on link "Clear" at bounding box center [537, 89] width 7 height 3
click at [516, 81] on input "Filter by value:" at bounding box center [514, 81] width 54 height 9
paste input "*****"
type input "*****"
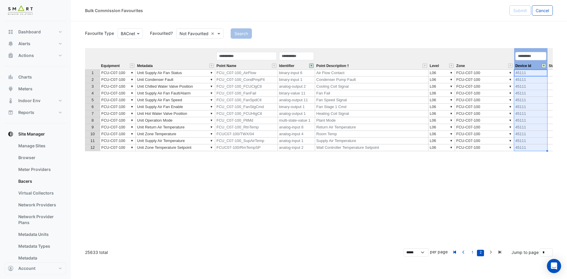
click at [523, 182] on div "Equipment Metadata Point Name Identifier Point Description Level Zone Device Id…" at bounding box center [319, 145] width 468 height 195
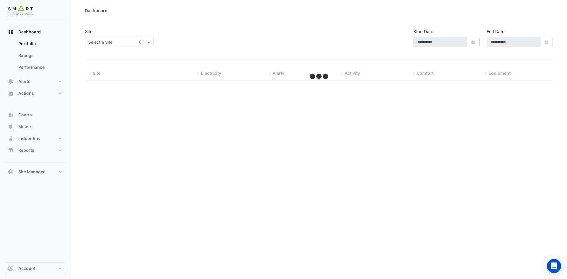
type input "**********"
select select "***"
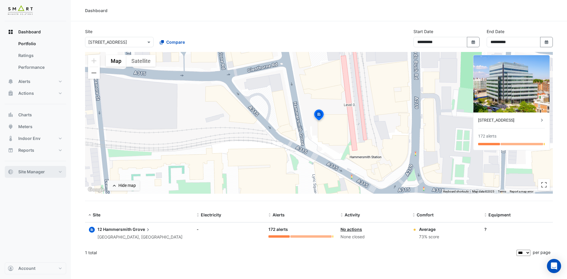
click at [66, 173] on button "Site Manager" at bounding box center [35, 172] width 61 height 12
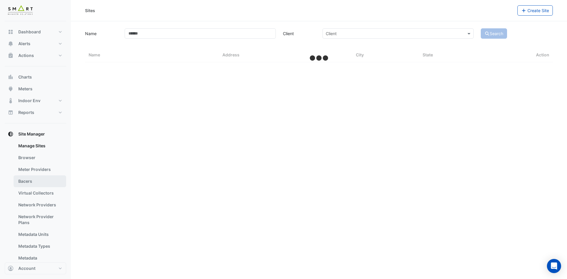
select select "***"
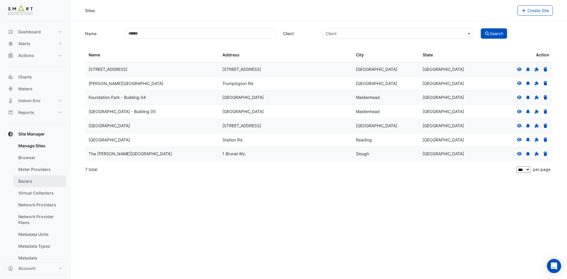
click at [41, 182] on link "Bacers" at bounding box center [40, 181] width 53 height 12
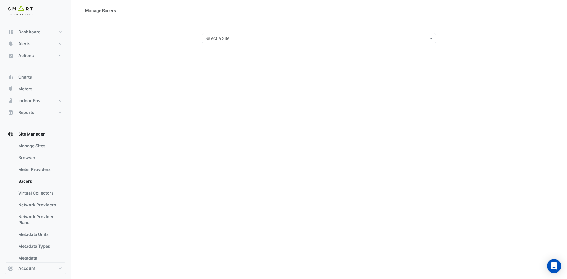
click at [352, 39] on input "text" at bounding box center [312, 38] width 215 height 6
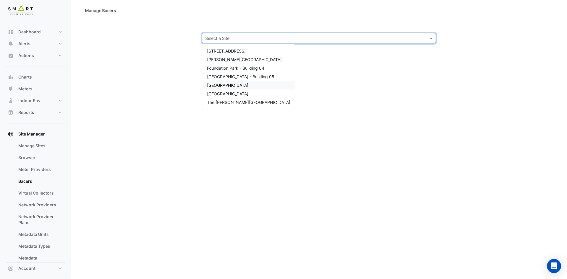
click at [224, 83] on span "[GEOGRAPHIC_DATA]" at bounding box center [227, 85] width 41 height 5
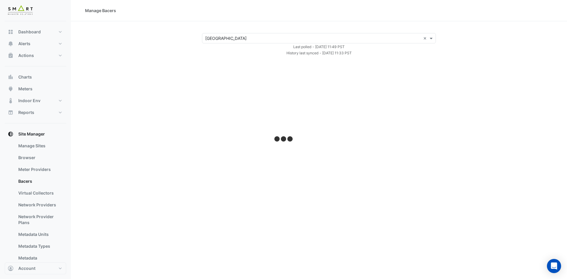
select select "***"
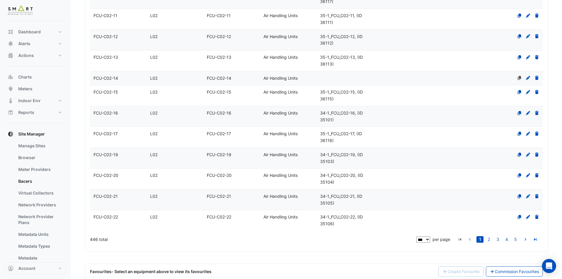
scroll to position [2012, 0]
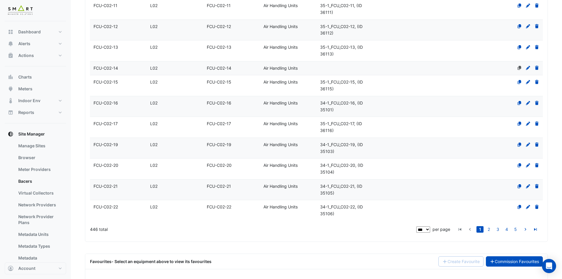
click at [527, 256] on link "Commission Favourites" at bounding box center [514, 261] width 57 height 10
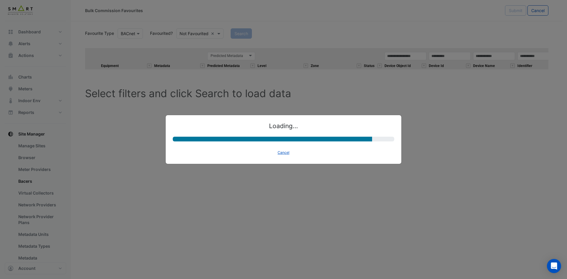
select select "********"
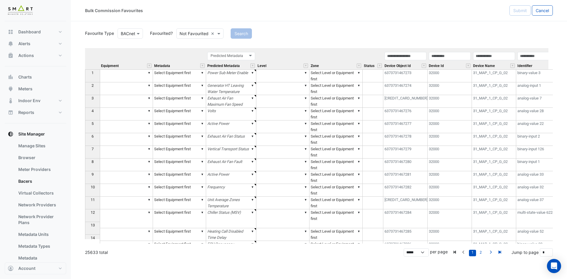
type textarea "******"
click at [242, 63] on div "Predicted Metadata Predicted Metadata" at bounding box center [231, 60] width 50 height 18
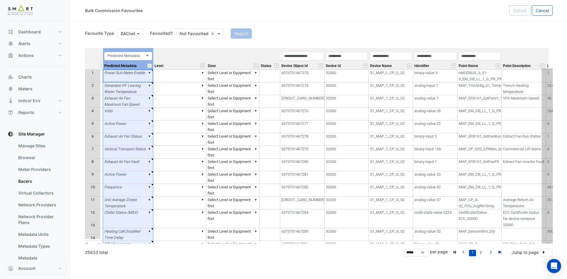
scroll to position [0, 148]
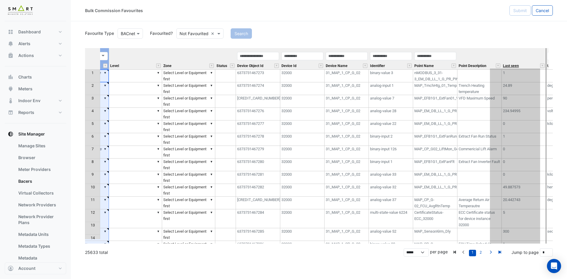
drag, startPoint x: 242, startPoint y: 50, endPoint x: 521, endPoint y: 65, distance: 279.3
click at [525, 64] on tr "Equipment Metadata Predicted Metadata Predicted Metadata Level Zone Status Devi…" at bounding box center [263, 58] width 653 height 21
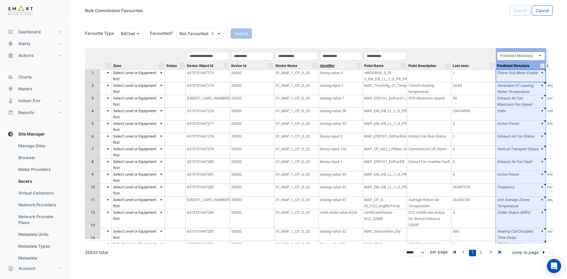
click at [334, 65] on span "Identifier" at bounding box center [327, 66] width 15 height 4
click at [341, 59] on input "text" at bounding box center [341, 56] width 42 height 8
click at [340, 66] on div "Identifier" at bounding box center [341, 60] width 44 height 18
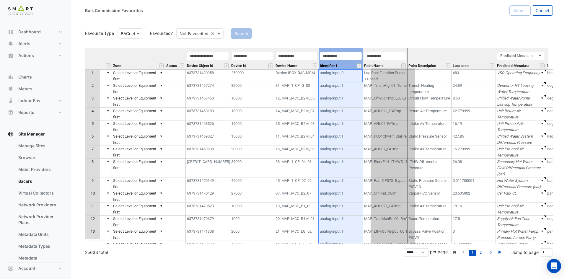
drag, startPoint x: 345, startPoint y: 49, endPoint x: 396, endPoint y: 53, distance: 52.1
click at [363, 53] on th "Identifier" at bounding box center [341, 58] width 44 height 21
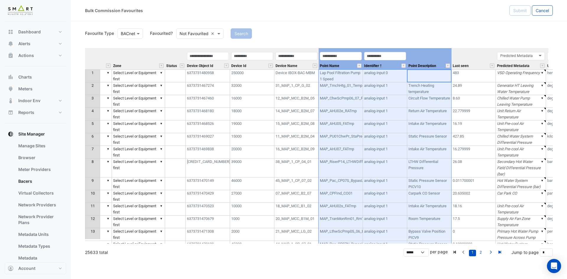
drag, startPoint x: 432, startPoint y: 57, endPoint x: 346, endPoint y: 57, distance: 85.6
click at [346, 57] on tr "Equipment Metadata Level Zone Status Device Object Id Device Id Device Name Poi…" at bounding box center [263, 58] width 653 height 21
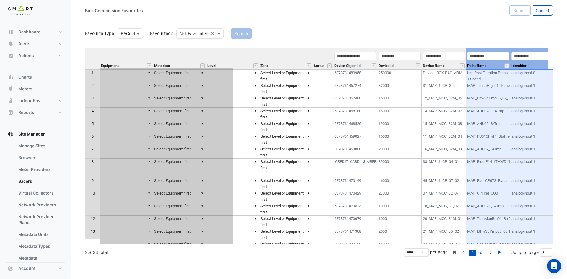
drag, startPoint x: 420, startPoint y: 59, endPoint x: 187, endPoint y: 80, distance: 234.2
click at [187, 80] on div "Equipment Metadata Level Zone Status Device Object Id Device Id Device Name Poi…" at bounding box center [319, 145] width 468 height 195
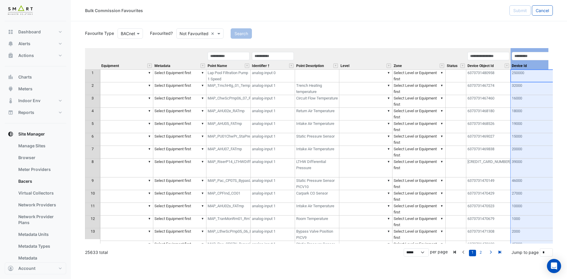
click at [537, 65] on div "Device Id" at bounding box center [532, 60] width 44 height 18
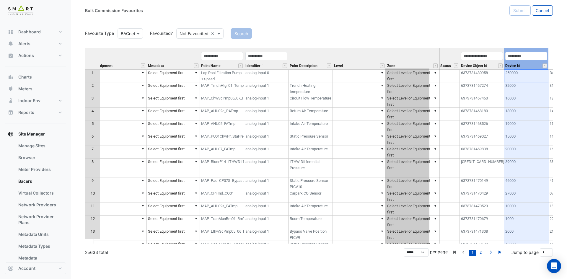
drag, startPoint x: 536, startPoint y: 50, endPoint x: 414, endPoint y: 56, distance: 121.5
click at [414, 56] on tr "Equipment Metadata Point Name Identifier Point Description Level Zone Status De…" at bounding box center [405, 58] width 653 height 21
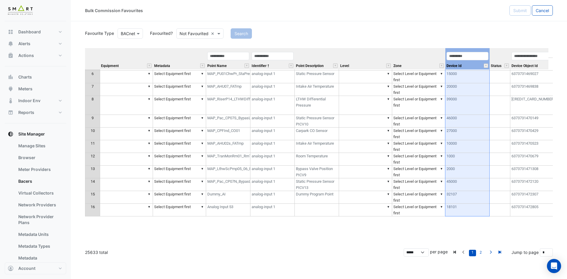
scroll to position [0, 0]
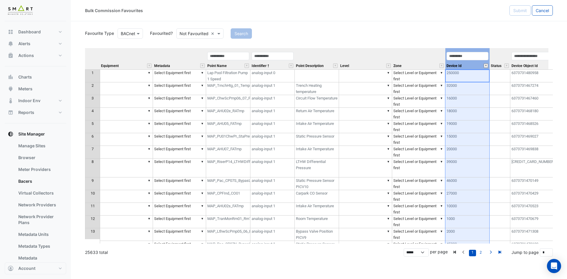
click at [486, 66] on button "" at bounding box center [486, 65] width 4 height 4
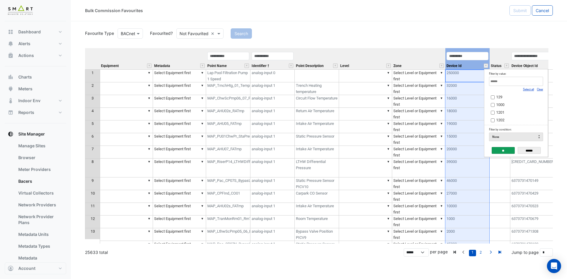
click at [525, 81] on input "Filter by value:" at bounding box center [516, 81] width 54 height 9
paste input "*****"
click at [540, 89] on link "Clear" at bounding box center [540, 89] width 6 height 3
type input "*****"
click at [528, 80] on input "*****" at bounding box center [516, 81] width 54 height 9
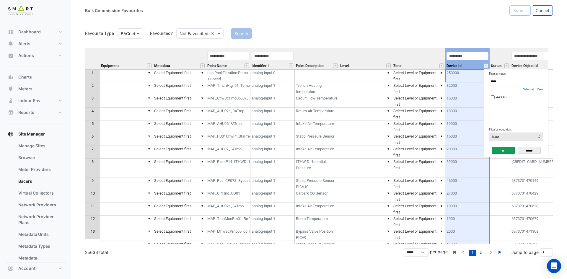
click at [540, 89] on link "Clear" at bounding box center [540, 89] width 6 height 3
click at [491, 96] on label "44113" at bounding box center [514, 97] width 46 height 6
click at [506, 151] on input "**" at bounding box center [503, 150] width 23 height 7
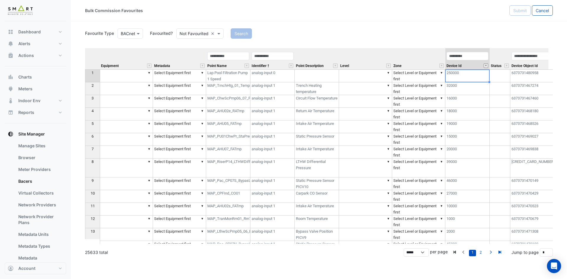
click at [486, 66] on button "" at bounding box center [486, 65] width 4 height 4
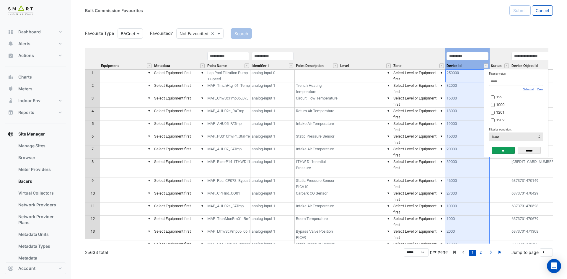
click at [540, 91] on link "Clear" at bounding box center [540, 89] width 6 height 3
drag, startPoint x: 540, startPoint y: 91, endPoint x: 525, endPoint y: 86, distance: 15.6
click at [540, 91] on link "Clear" at bounding box center [540, 89] width 6 height 3
click at [519, 83] on input "Filter by value:" at bounding box center [516, 81] width 54 height 9
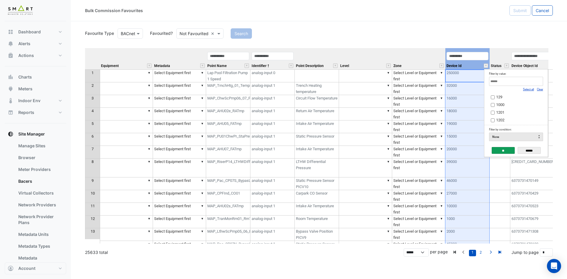
paste input "*****"
type input "*****"
click at [498, 97] on span "44113" at bounding box center [501, 97] width 10 height 4
click at [499, 151] on input "**" at bounding box center [503, 150] width 23 height 7
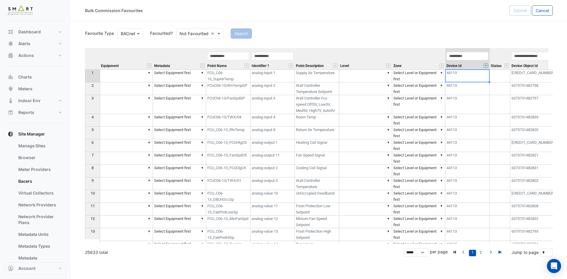
click at [99, 55] on th at bounding box center [92, 58] width 15 height 21
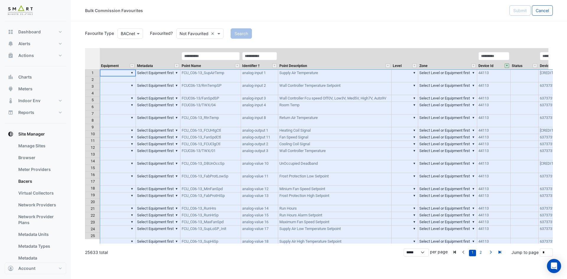
click at [154, 51] on th "Metadata" at bounding box center [158, 58] width 45 height 21
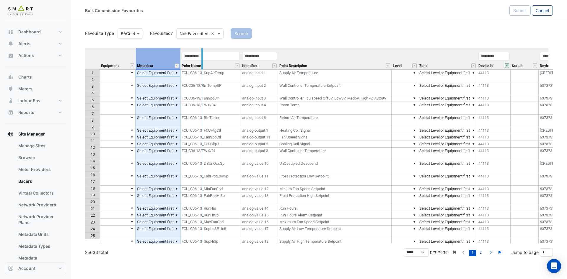
drag, startPoint x: 180, startPoint y: 55, endPoint x: 203, endPoint y: 52, distance: 23.3
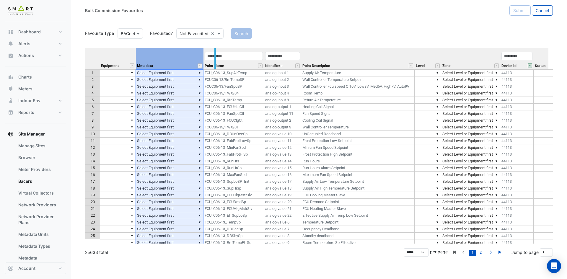
drag, startPoint x: 203, startPoint y: 52, endPoint x: 215, endPoint y: 52, distance: 12.7
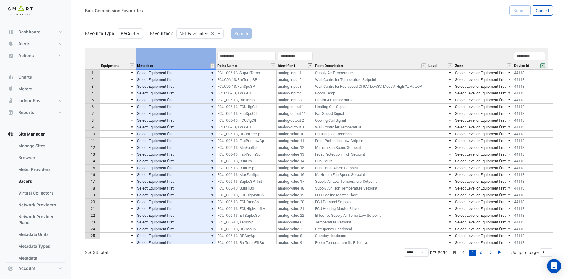
click at [311, 66] on button "" at bounding box center [310, 65] width 4 height 4
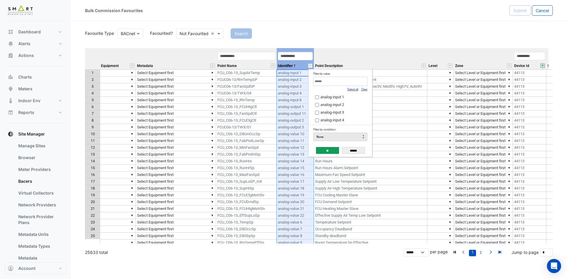
click at [367, 90] on link "Clear" at bounding box center [364, 89] width 6 height 3
click at [366, 90] on link "Clear" at bounding box center [364, 89] width 6 height 3
click at [350, 81] on input "Filter by value:" at bounding box center [340, 81] width 54 height 9
paste input "**********"
click at [332, 99] on span "binary-input 6" at bounding box center [331, 97] width 22 height 4
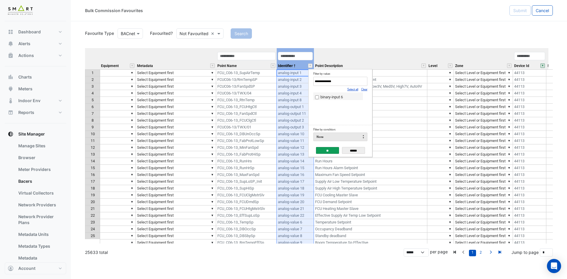
drag, startPoint x: 348, startPoint y: 82, endPoint x: 270, endPoint y: 82, distance: 78.2
click at [270, 82] on body "Bulk Commission Favourites Submit Cancel Favourite Type BACnet Favourited? Not …" at bounding box center [283, 139] width 567 height 279
paste input "Filter by value:"
type input "**********"
click at [418, 264] on div "Bulk Commission Favourites Submit Cancel Favourite Type BACnet Favourited? Not …" at bounding box center [319, 139] width 496 height 279
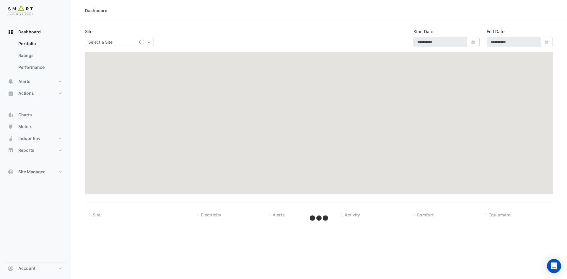
type input "**********"
select select "***"
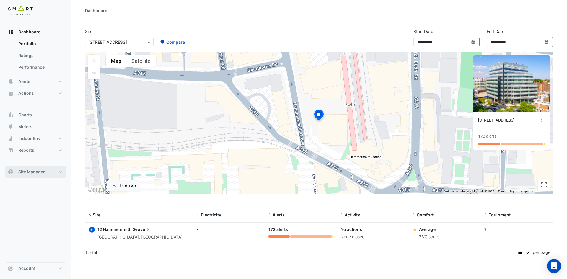
click at [45, 171] on span "Site Manager" at bounding box center [31, 172] width 27 height 6
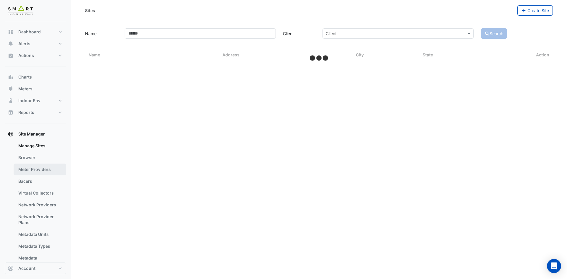
select select "***"
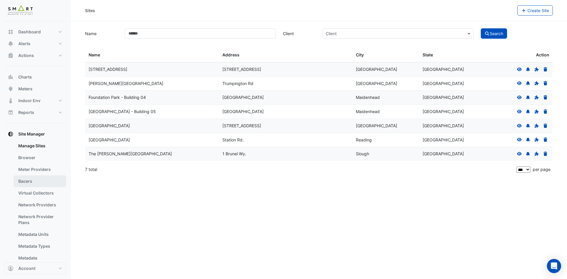
click at [40, 180] on link "Bacers" at bounding box center [40, 181] width 53 height 12
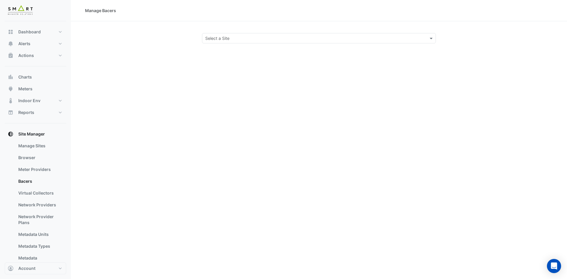
click at [304, 39] on input "text" at bounding box center [312, 38] width 215 height 6
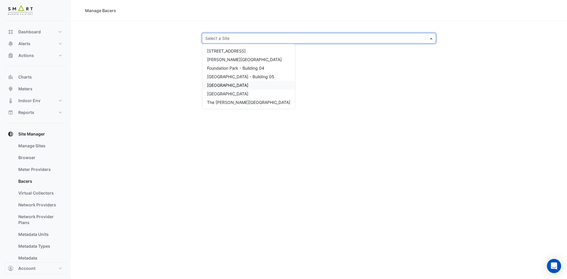
click at [239, 85] on span "[GEOGRAPHIC_DATA]" at bounding box center [227, 85] width 41 height 5
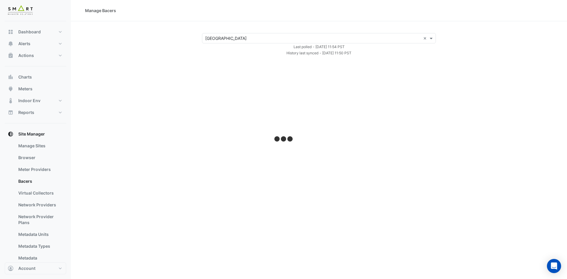
select select "***"
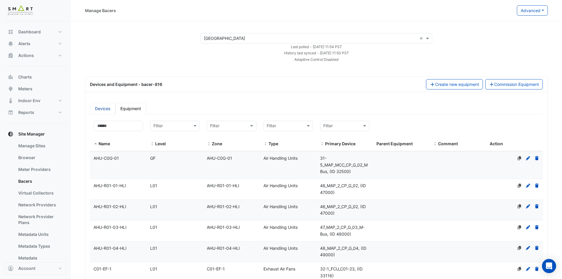
click at [102, 104] on link "Devices" at bounding box center [102, 109] width 25 height 12
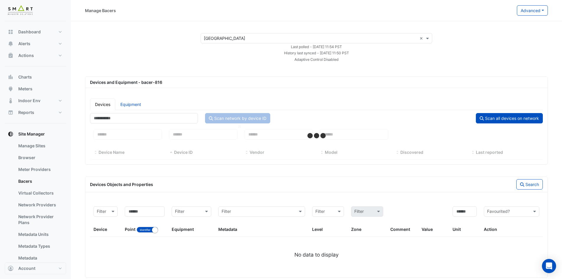
select select "***"
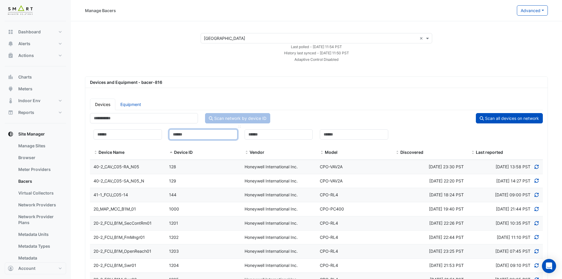
click at [186, 132] on input at bounding box center [203, 134] width 68 height 10
paste input "*****"
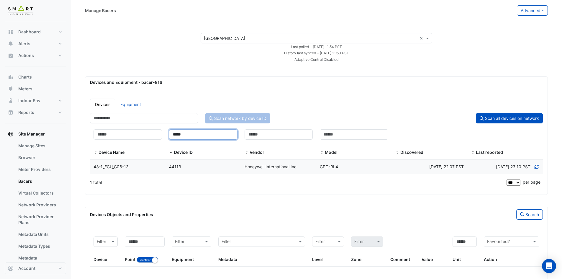
type input "*****"
click at [187, 167] on div "44113" at bounding box center [204, 167] width 76 height 7
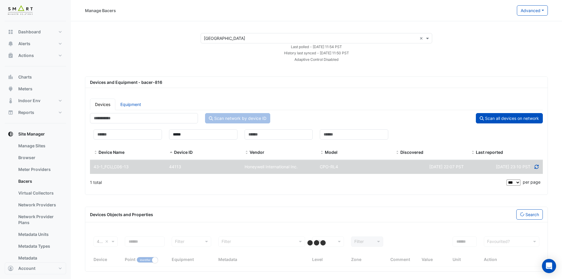
select select "***"
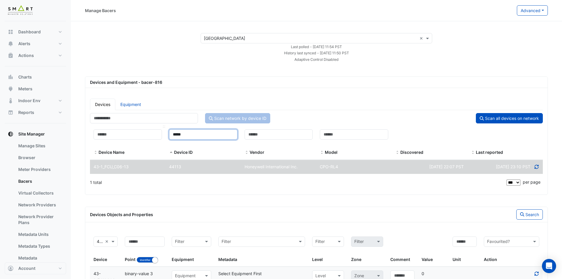
drag, startPoint x: 186, startPoint y: 133, endPoint x: 133, endPoint y: 132, distance: 52.9
click at [133, 132] on div "Device Name ***** Device ID Vendor Model Discovered Last reported" at bounding box center [316, 143] width 453 height 34
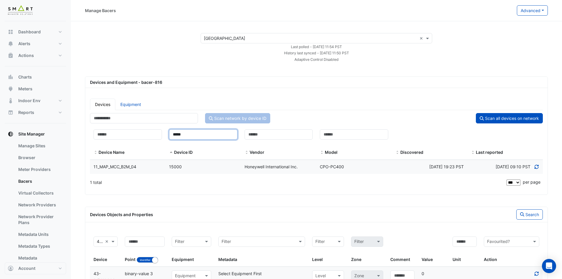
type input "*****"
click at [182, 163] on datatable-body-cell "Device ID 15000" at bounding box center [204, 167] width 76 height 14
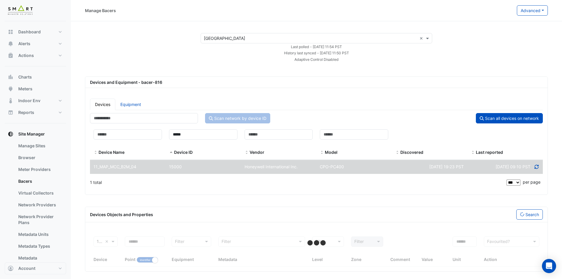
select select "***"
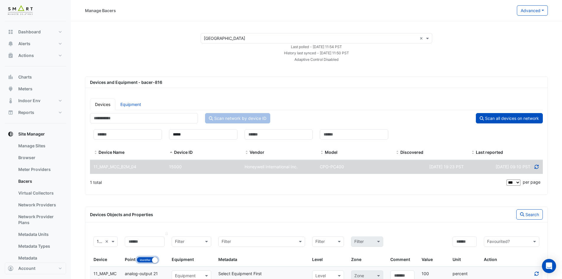
click at [146, 262] on button "Identifier Name" at bounding box center [148, 260] width 22 height 6
click at [125, 112] on div "Devices Equipment Scan network by device ID Scan all devices on network Filter …" at bounding box center [316, 144] width 460 height 91
click at [131, 107] on link "Equipment" at bounding box center [130, 105] width 31 height 12
click at [131, 105] on link "Equipment" at bounding box center [130, 105] width 31 height 12
select select "***"
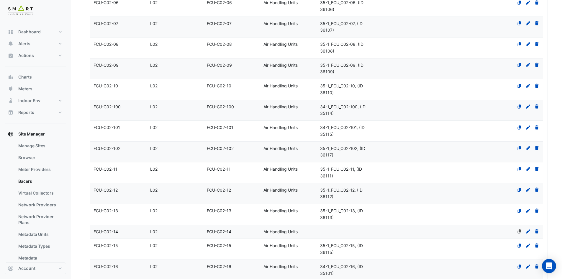
scroll to position [2045, 0]
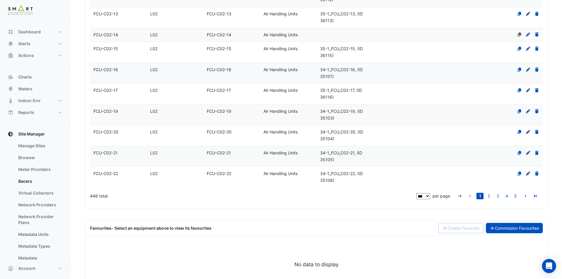
click at [515, 223] on link "Commission Favourites" at bounding box center [514, 228] width 57 height 10
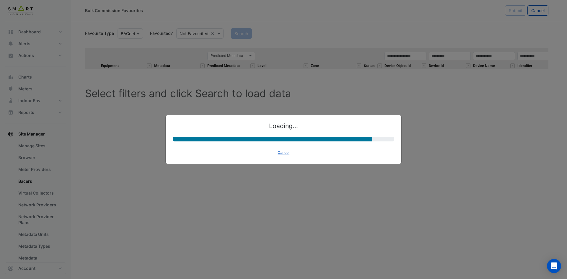
select select "********"
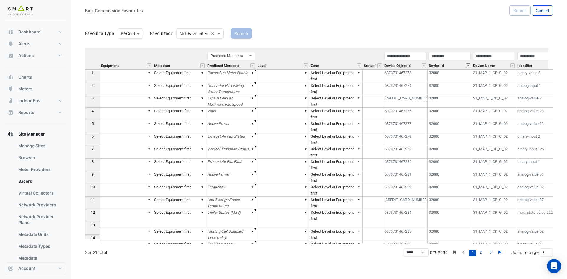
click at [468, 66] on button "" at bounding box center [468, 65] width 4 height 4
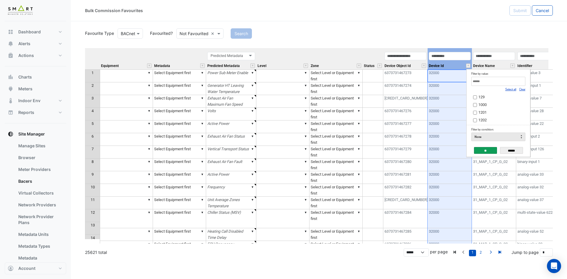
click at [523, 89] on link "Clear" at bounding box center [522, 89] width 6 height 3
click at [518, 84] on input "Filter by value:" at bounding box center [498, 81] width 54 height 9
type input "****"
click at [484, 113] on span "15000" at bounding box center [483, 112] width 10 height 4
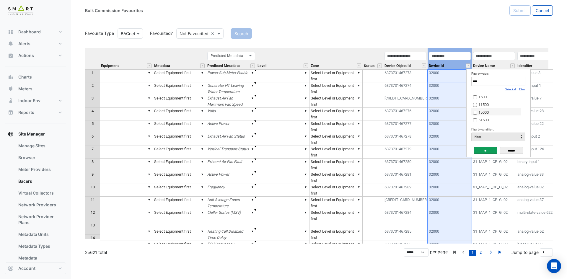
click at [479, 149] on input "**" at bounding box center [485, 150] width 23 height 7
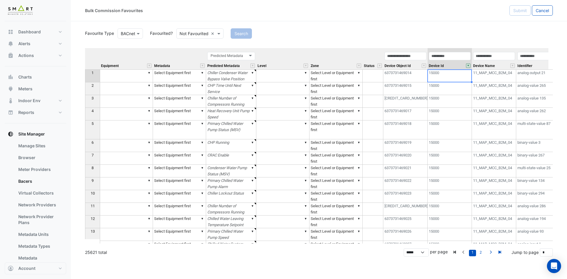
click at [92, 57] on th at bounding box center [92, 58] width 15 height 21
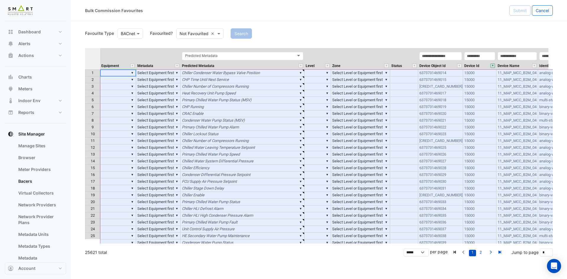
scroll to position [0, 287]
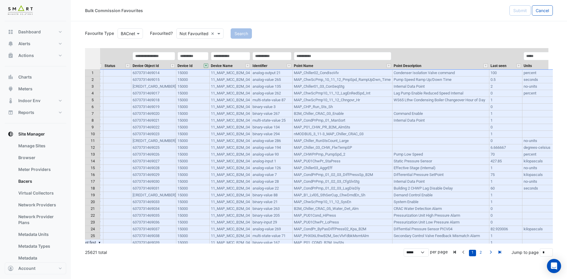
click at [273, 66] on div "Identifier" at bounding box center [271, 60] width 41 height 18
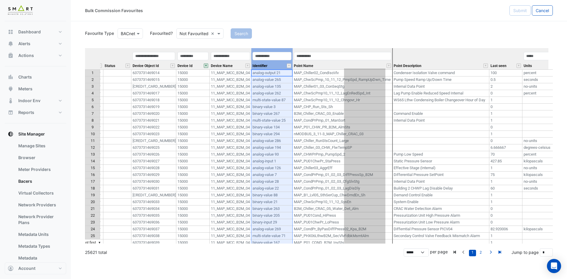
drag, startPoint x: 278, startPoint y: 50, endPoint x: 370, endPoint y: 61, distance: 93.4
click at [370, 61] on tr "Equipment Metadata Predicted Metadata Predicted Metadata Level Zone Status Devi…" at bounding box center [181, 58] width 766 height 21
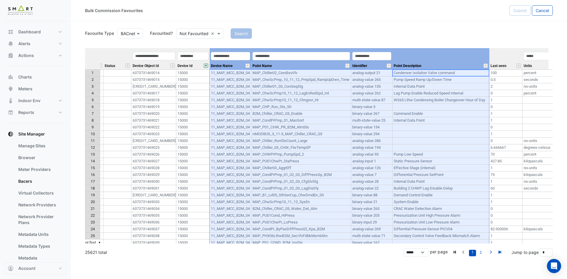
drag, startPoint x: 451, startPoint y: 61, endPoint x: 243, endPoint y: 61, distance: 207.8
click at [243, 61] on tr "Equipment Metadata Predicted Metadata Predicted Metadata Level Zone Status Devi…" at bounding box center [181, 58] width 766 height 21
click at [449, 68] on div "Point Description" at bounding box center [440, 65] width 97 height 7
click at [443, 61] on th "Point Description" at bounding box center [440, 58] width 97 height 21
drag, startPoint x: 314, startPoint y: 125, endPoint x: 314, endPoint y: 128, distance: 3.0
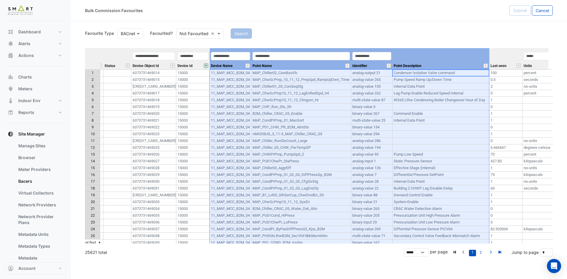
click at [314, 125] on td "MAP_P01_CHW_PR_B2M_AlmSts" at bounding box center [301, 127] width 100 height 7
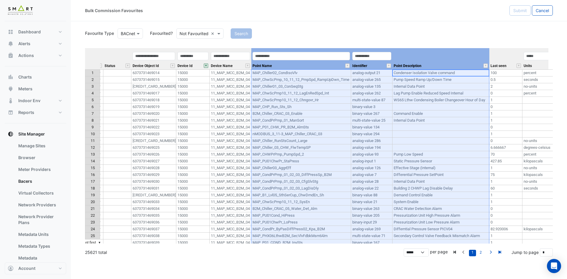
drag, startPoint x: 420, startPoint y: 57, endPoint x: 313, endPoint y: 62, distance: 107.3
click at [313, 62] on tr "Equipment Metadata Predicted Metadata Predicted Metadata Level Zone Status Devi…" at bounding box center [181, 58] width 766 height 21
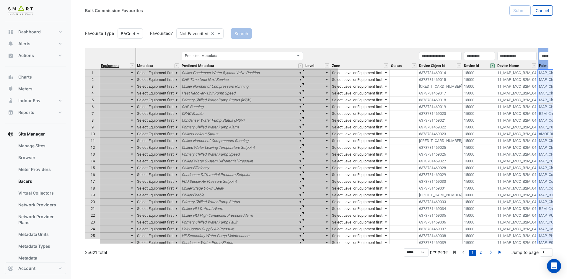
drag, startPoint x: 433, startPoint y: 54, endPoint x: 118, endPoint y: 64, distance: 314.6
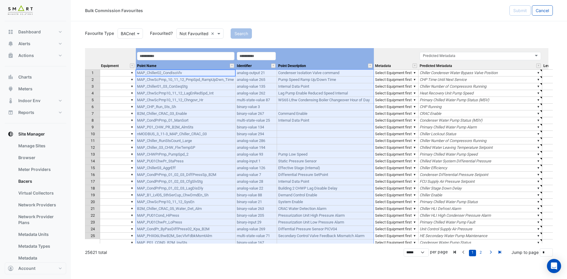
click at [231, 133] on td "nMODBUS_3_11-3_MAP_Chiller_CRAC_03" at bounding box center [186, 134] width 100 height 7
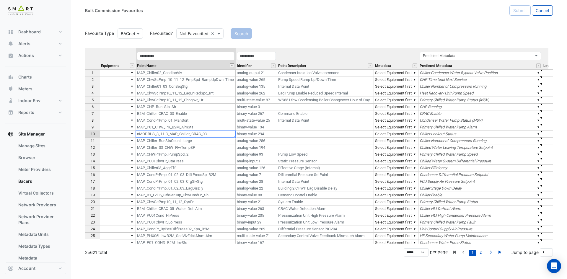
click at [231, 65] on button "" at bounding box center [232, 65] width 4 height 4
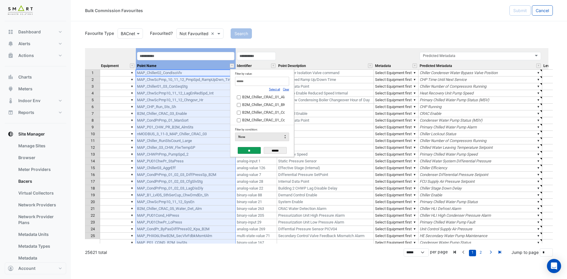
click at [288, 89] on link "Clear" at bounding box center [286, 89] width 6 height 3
click at [274, 81] on input "Filter by value:" at bounding box center [262, 81] width 54 height 9
type input "*******"
click at [284, 151] on input "******" at bounding box center [275, 150] width 23 height 7
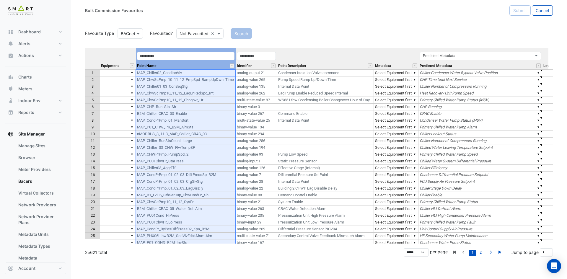
click at [410, 155] on td "▼ Select Equipment first" at bounding box center [396, 154] width 45 height 7
click at [231, 66] on button "" at bounding box center [232, 65] width 4 height 4
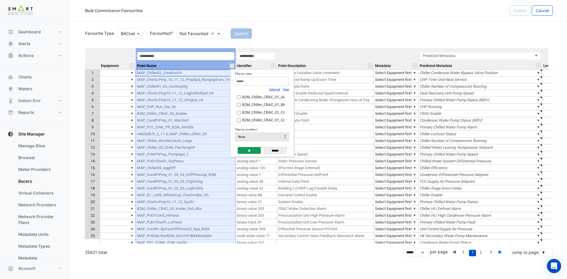
drag, startPoint x: 286, startPoint y: 88, endPoint x: 280, endPoint y: 88, distance: 6.2
click at [286, 89] on link "Clear" at bounding box center [286, 89] width 6 height 3
click at [274, 84] on input "Filter by value:" at bounding box center [262, 81] width 54 height 9
click at [276, 90] on link "Select all" at bounding box center [274, 89] width 11 height 3
type input "**********"
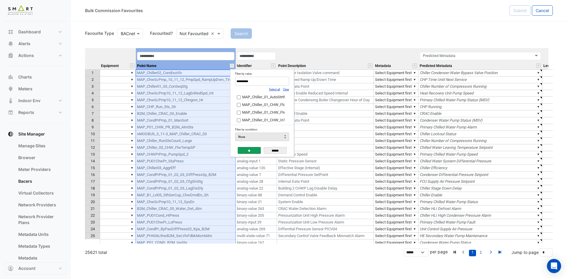
click at [253, 148] on input "**" at bounding box center [249, 150] width 23 height 7
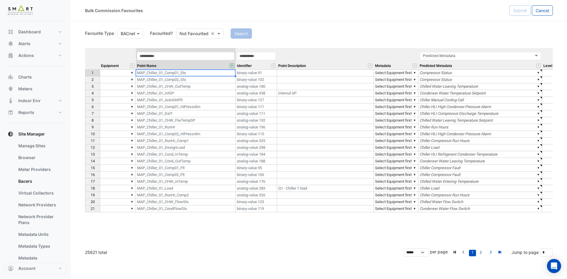
click at [231, 66] on button "" at bounding box center [232, 65] width 4 height 4
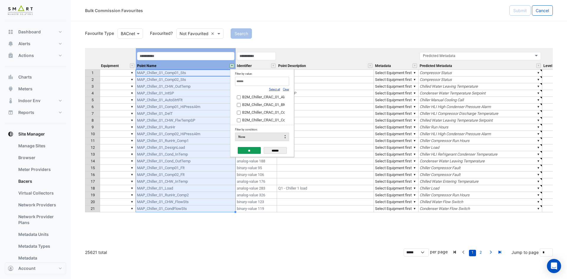
click at [286, 89] on link "Clear" at bounding box center [286, 89] width 6 height 3
drag, startPoint x: 286, startPoint y: 89, endPoint x: 281, endPoint y: 89, distance: 5.6
click at [286, 89] on link "Clear" at bounding box center [286, 89] width 6 height 3
click at [270, 83] on input "Filter by value:" at bounding box center [262, 81] width 54 height 9
click at [277, 89] on link "Select all" at bounding box center [274, 89] width 11 height 3
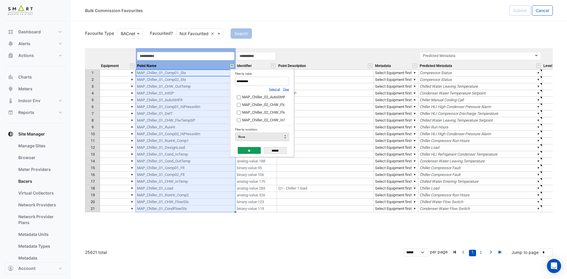
type input "**********"
click at [246, 149] on input "**" at bounding box center [249, 150] width 23 height 7
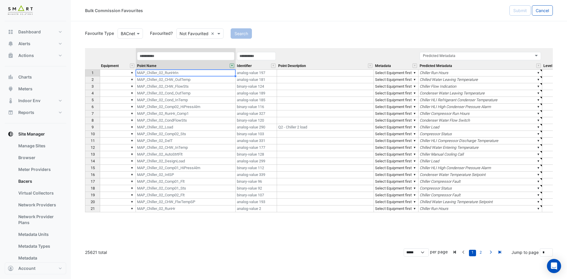
click at [232, 66] on button "" at bounding box center [232, 65] width 4 height 4
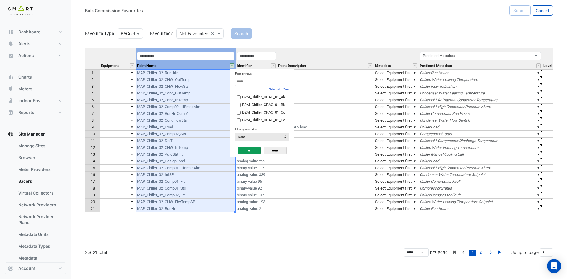
click at [287, 88] on link "Clear" at bounding box center [286, 89] width 6 height 3
click at [282, 84] on input "Filter by value:" at bounding box center [262, 81] width 54 height 9
click at [278, 90] on link "Select all" at bounding box center [274, 89] width 11 height 3
type input "**********"
click at [251, 150] on input "**" at bounding box center [249, 150] width 23 height 7
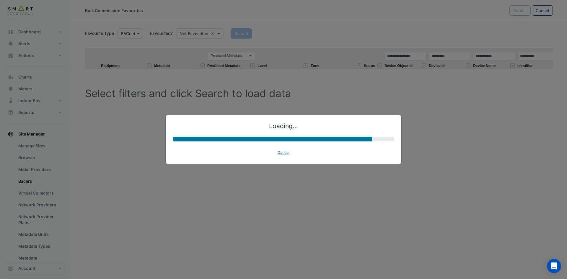
select select "********"
